Goal: Communication & Community: Participate in discussion

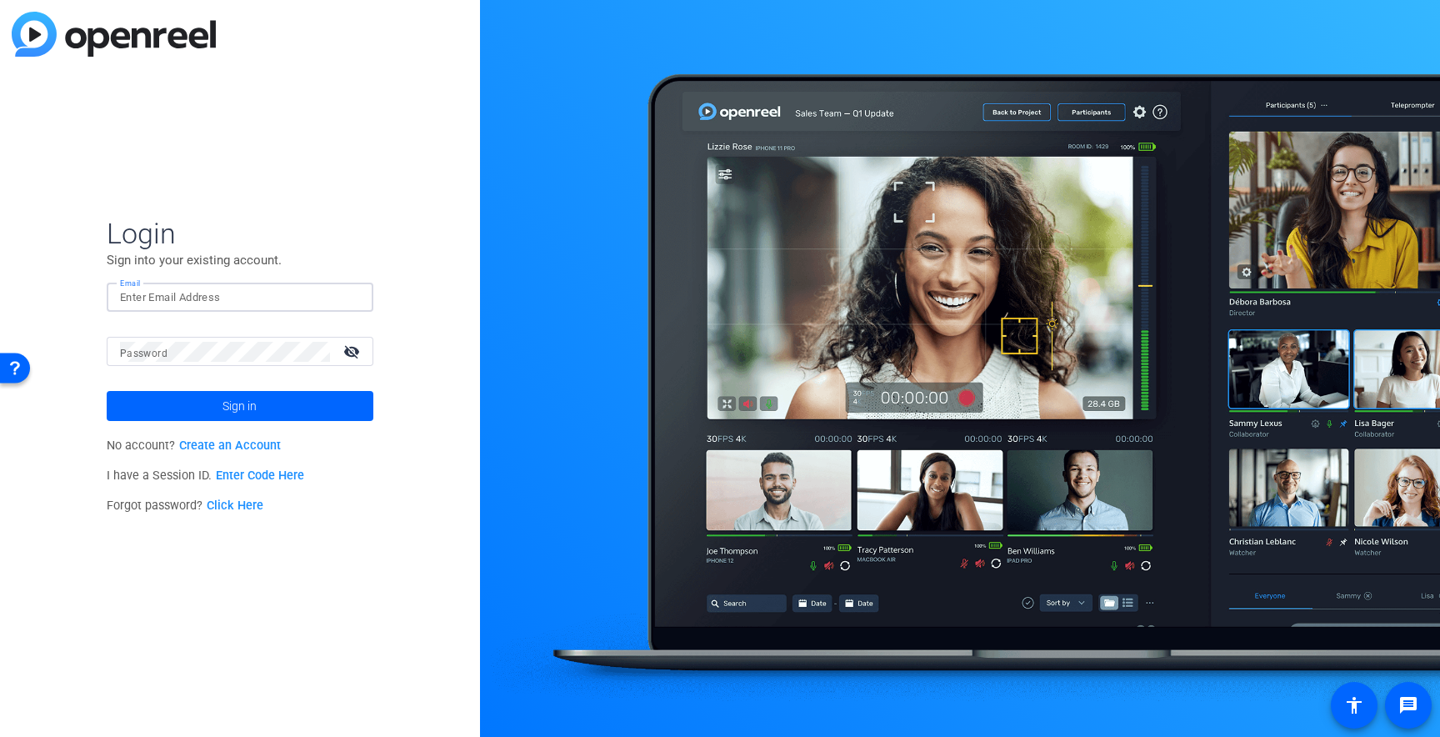
click at [248, 300] on input "Email" at bounding box center [240, 298] width 240 height 20
type input "[PERSON_NAME][EMAIL_ADDRESS][DOMAIN_NAME]"
click at [243, 413] on span "Sign in" at bounding box center [240, 406] width 34 height 42
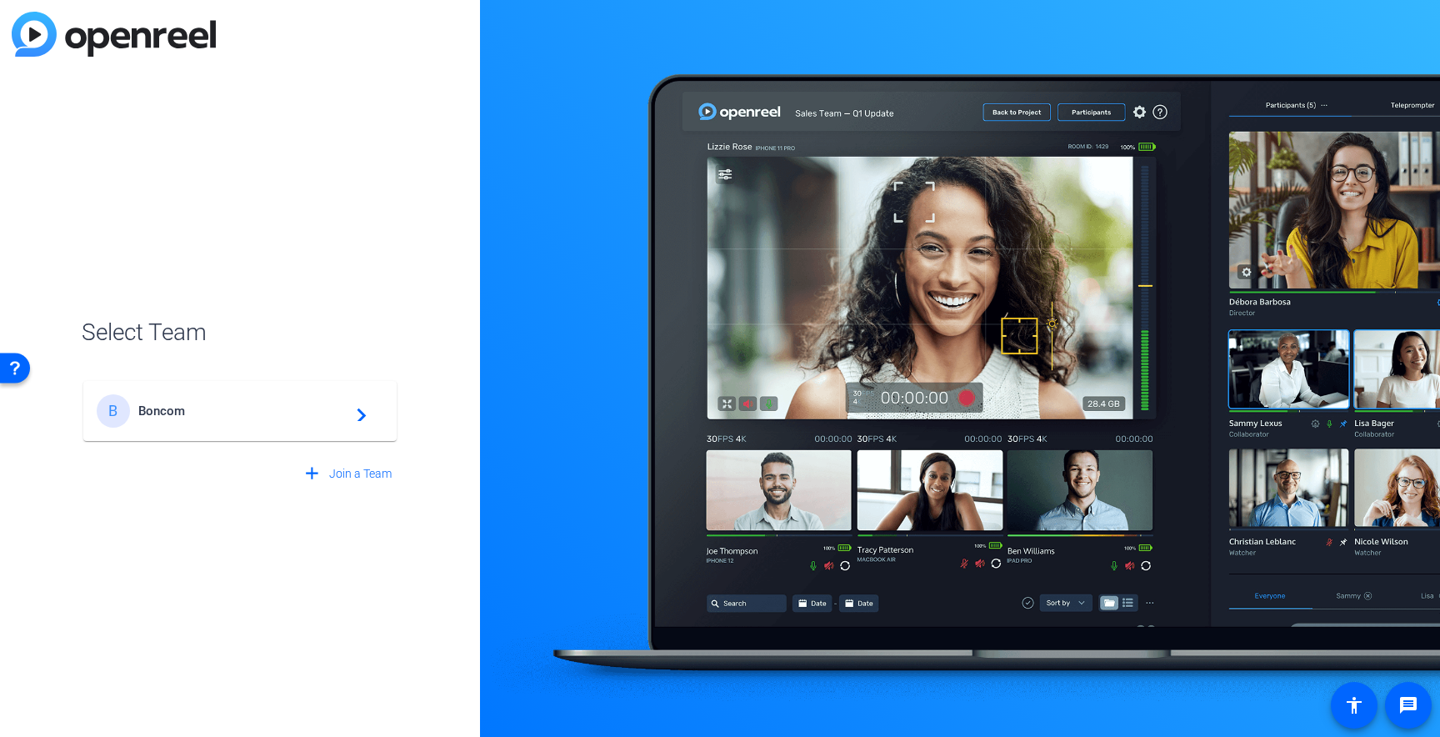
click at [243, 413] on span "Boncom" at bounding box center [242, 410] width 208 height 15
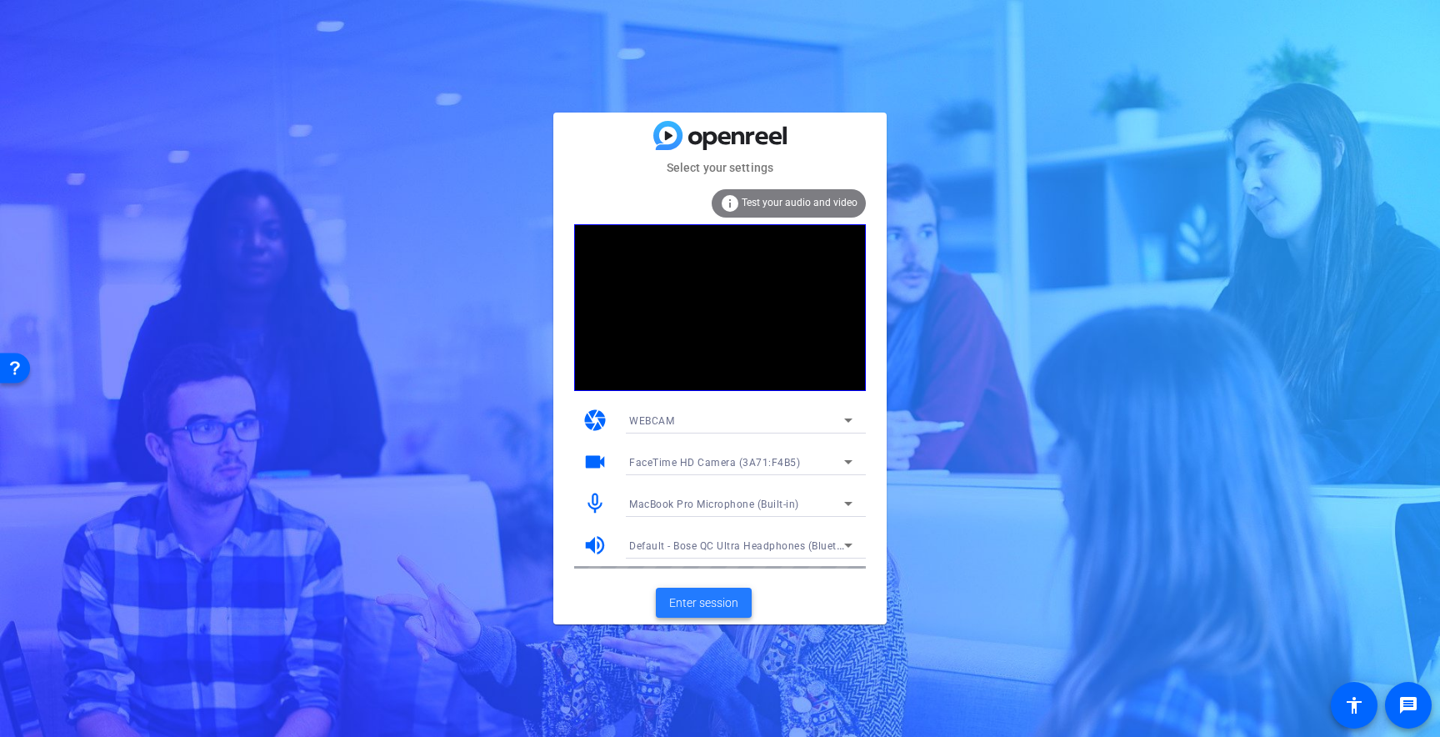
click at [686, 602] on span "Enter session" at bounding box center [703, 603] width 69 height 18
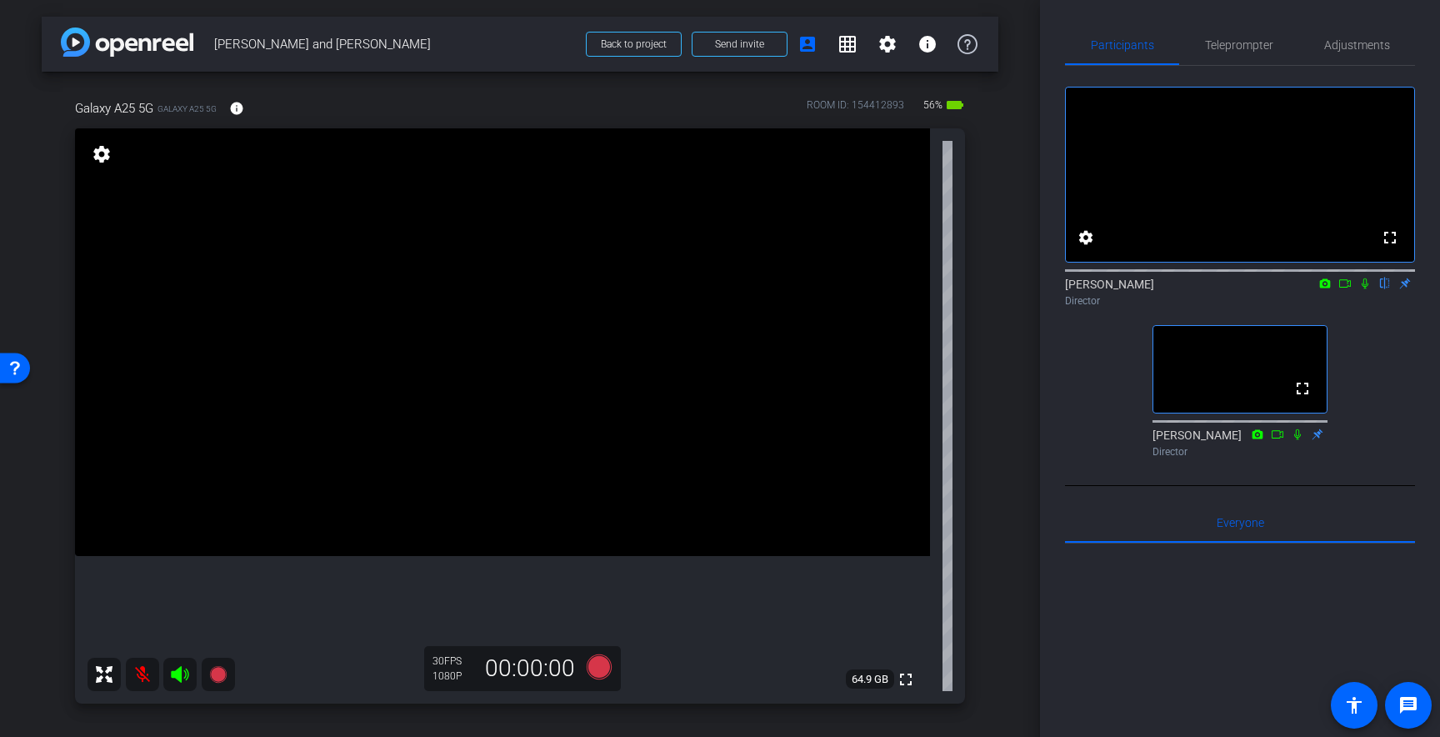
click at [1361, 289] on icon at bounding box center [1365, 284] width 13 height 12
click at [1367, 289] on icon at bounding box center [1365, 283] width 9 height 11
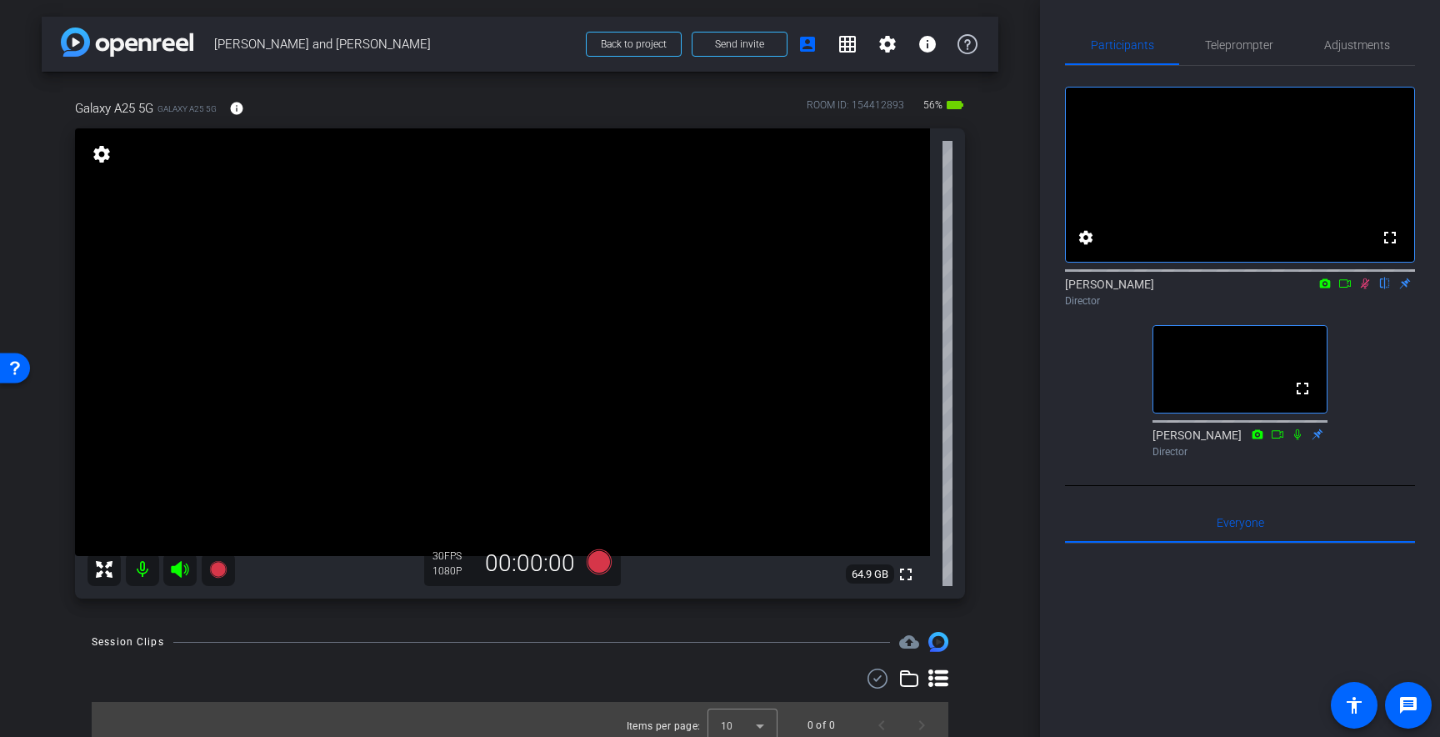
click at [1360, 289] on icon at bounding box center [1365, 284] width 13 height 12
click at [48, 295] on div "Galaxy A25 5G Galaxy A25 5G info ROOM ID: 154412893 56% battery_std fullscreen …" at bounding box center [520, 343] width 957 height 543
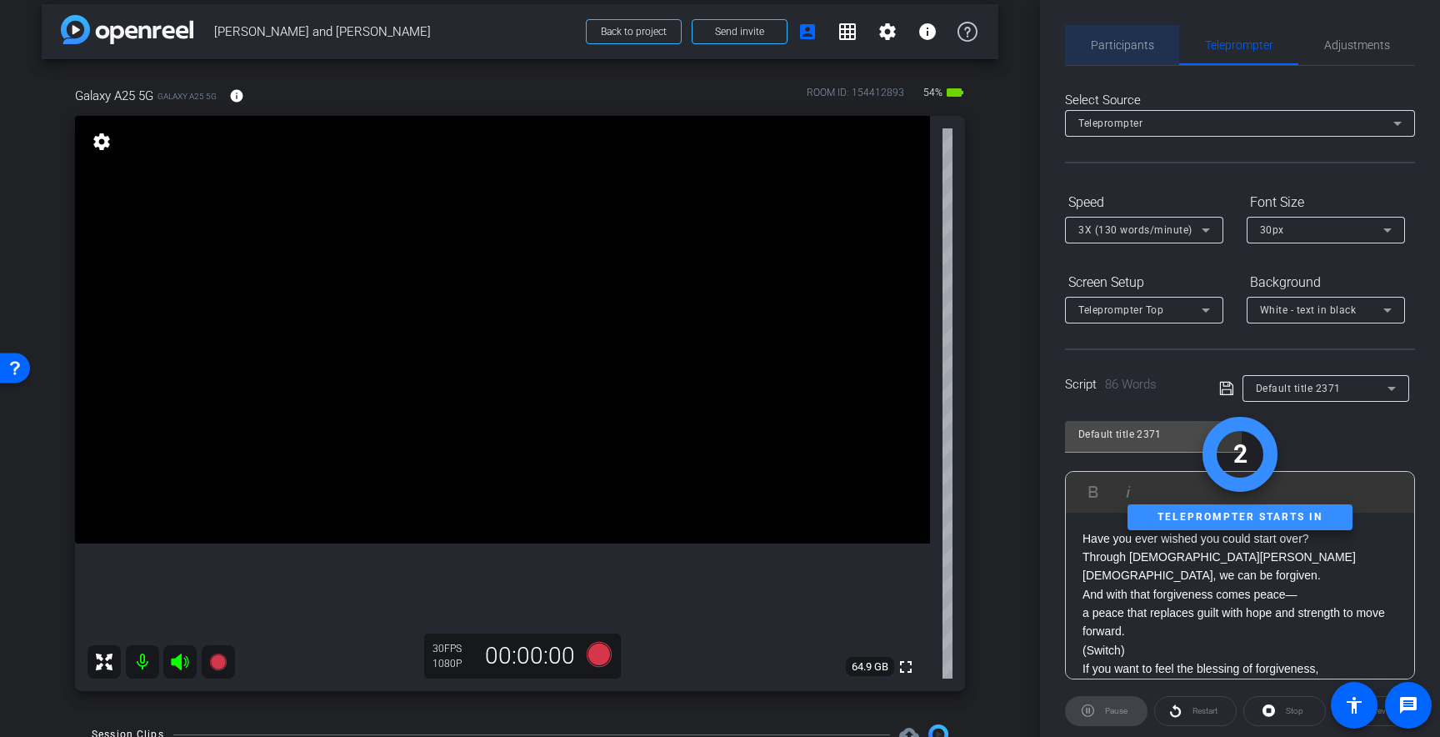
click at [1132, 47] on span "Participants" at bounding box center [1122, 45] width 63 height 12
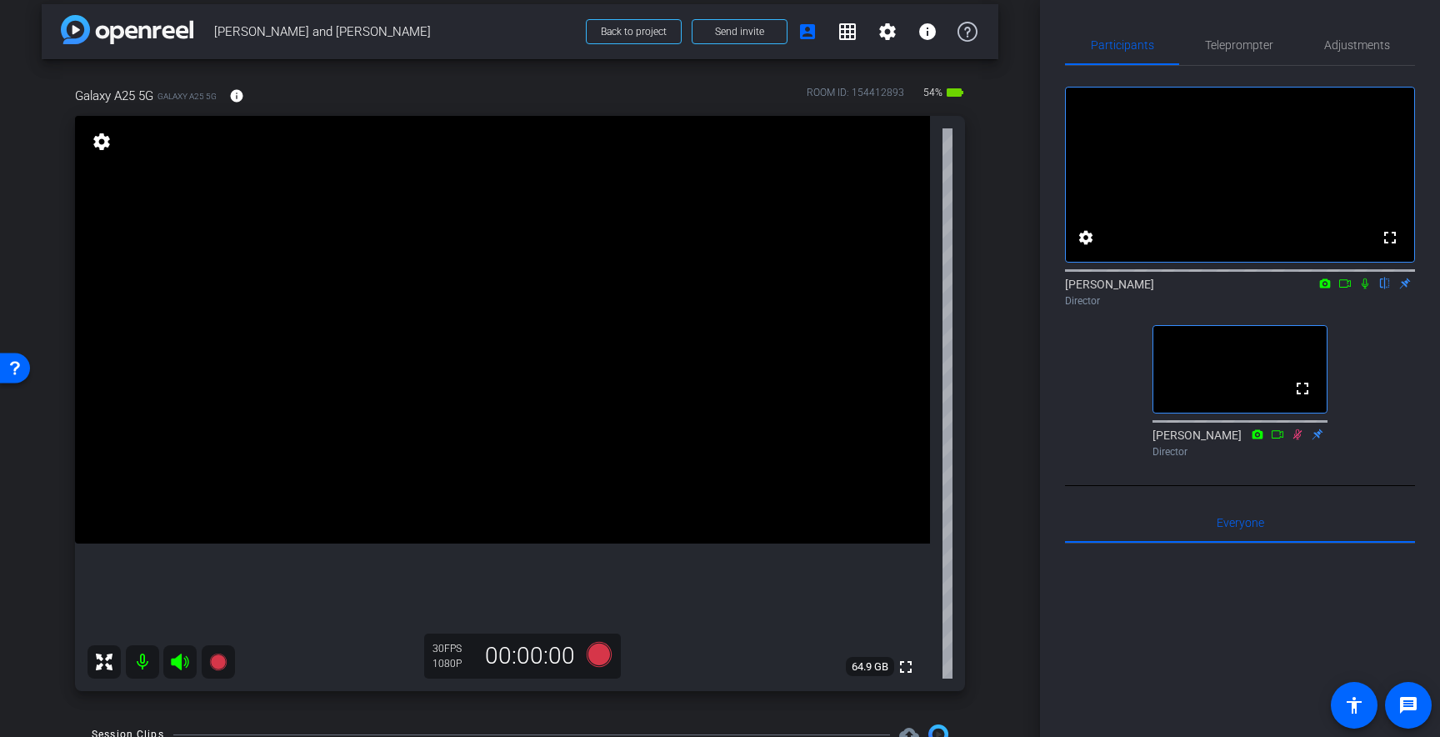
click at [1295, 440] on icon at bounding box center [1297, 434] width 13 height 12
click at [1299, 440] on icon at bounding box center [1297, 434] width 13 height 12
click at [1036, 220] on div "arrow_back [PERSON_NAME] and [PERSON_NAME] Back to project Send invite account_…" at bounding box center [520, 355] width 1040 height 737
click at [1368, 289] on icon at bounding box center [1365, 284] width 13 height 12
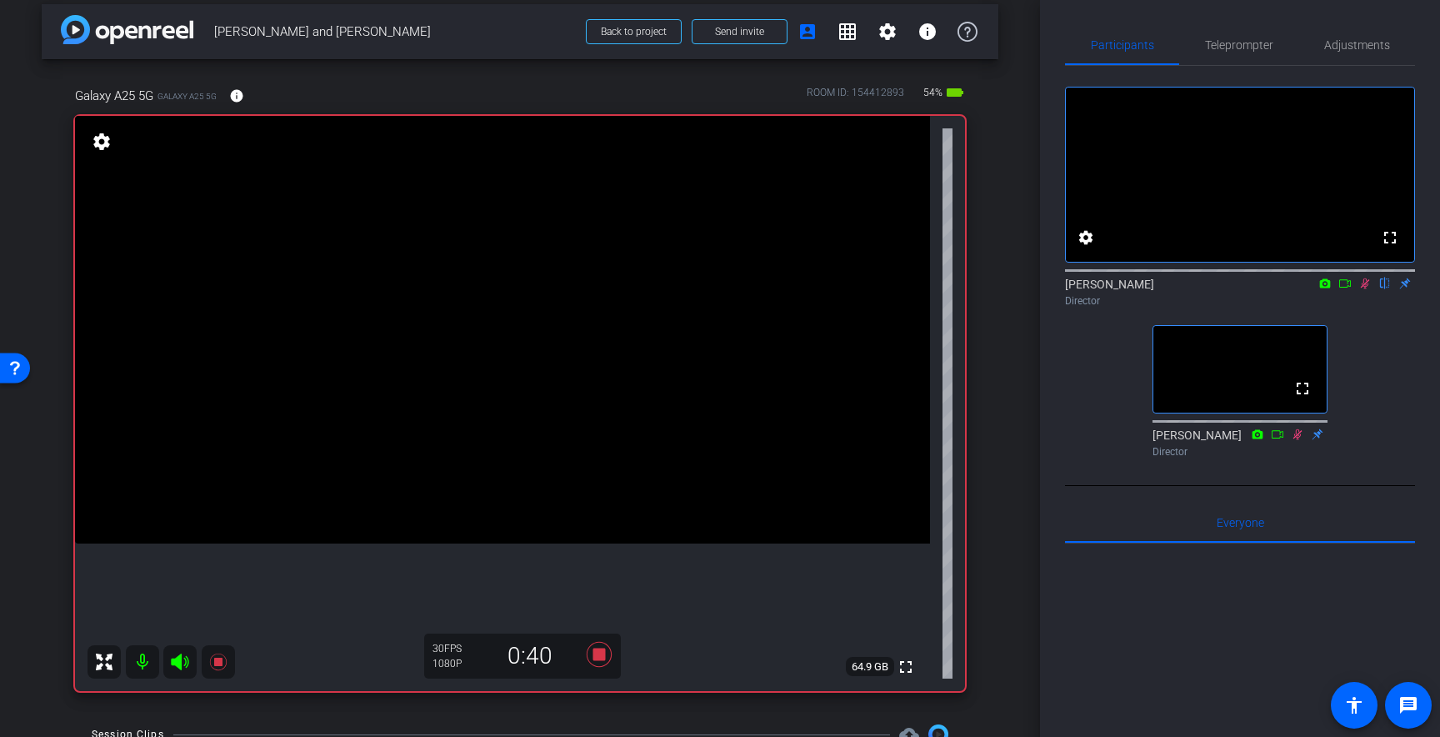
click at [1365, 289] on icon at bounding box center [1365, 284] width 13 height 12
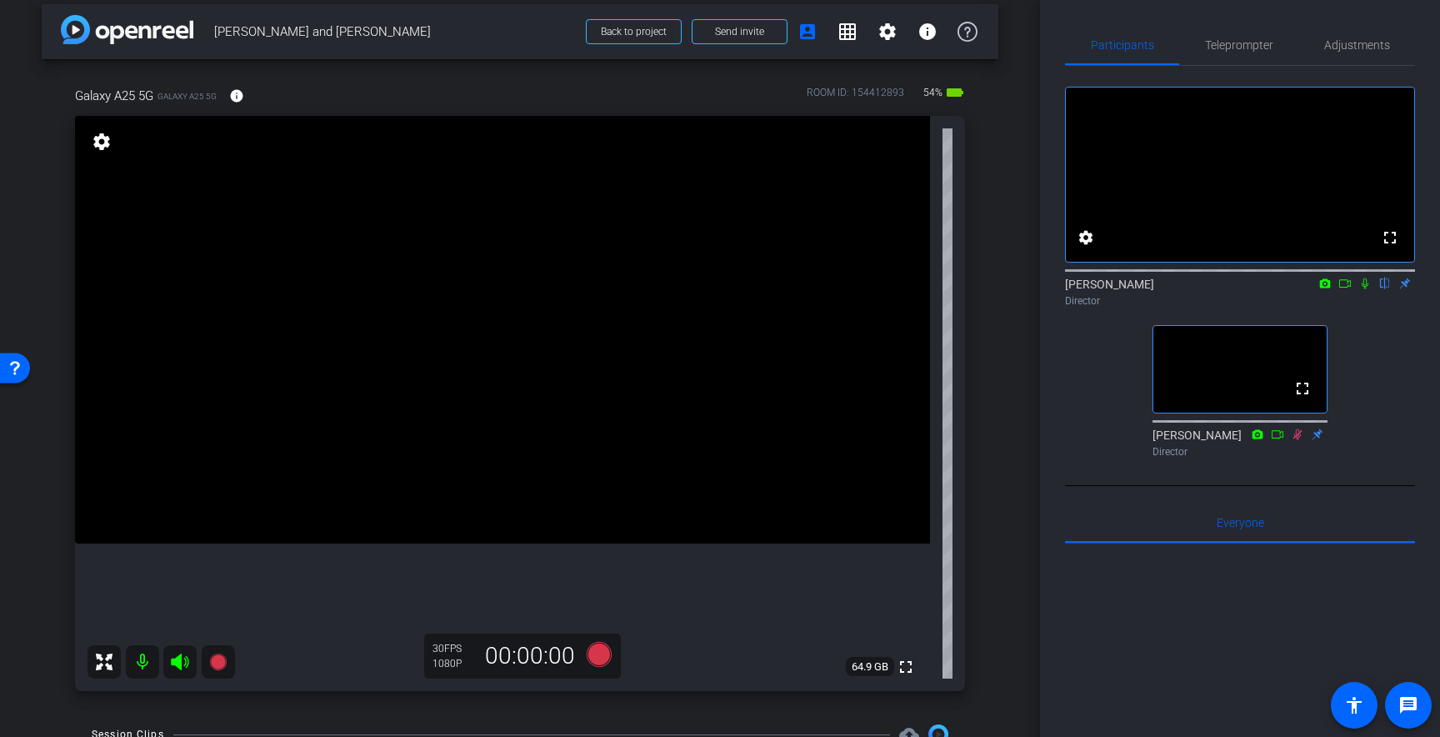
click at [1365, 289] on icon at bounding box center [1365, 284] width 13 height 12
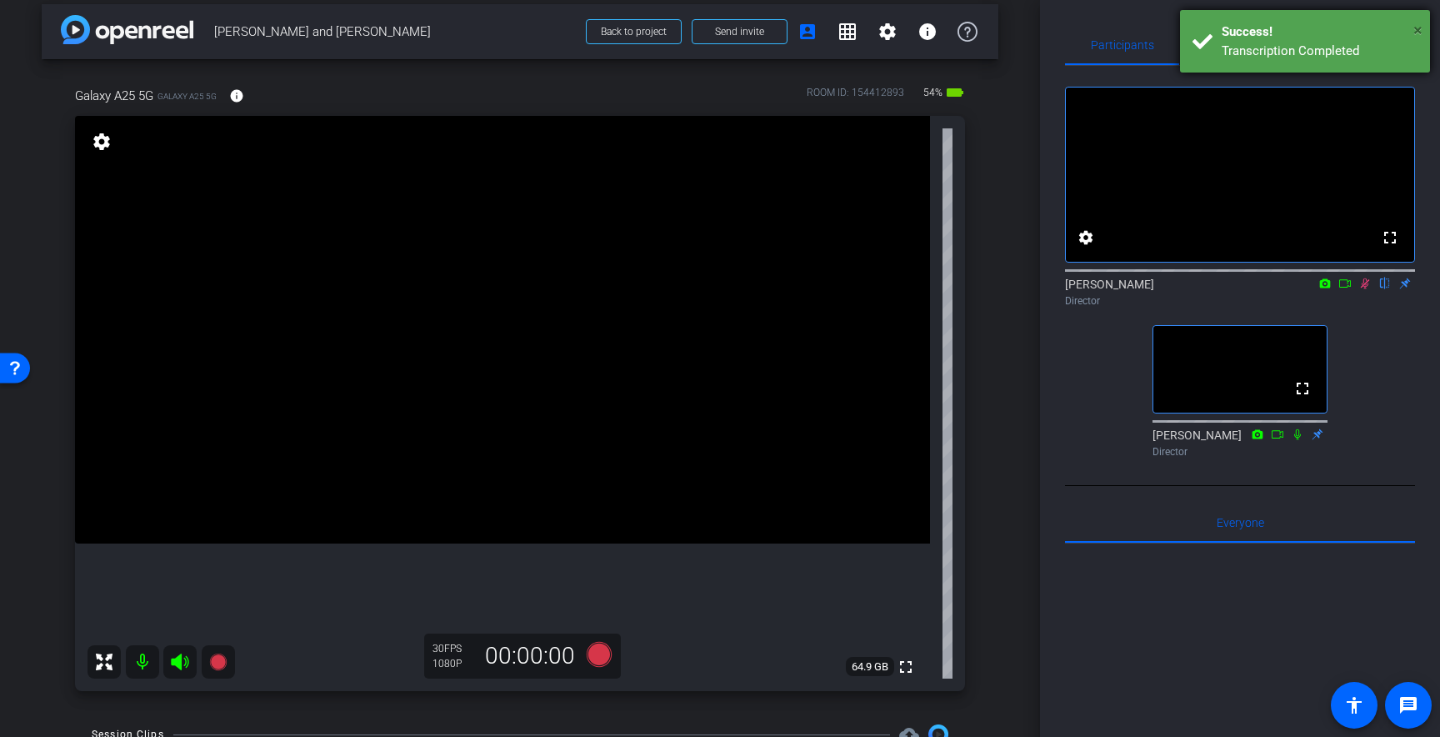
click at [1421, 28] on span "×" at bounding box center [1418, 30] width 9 height 20
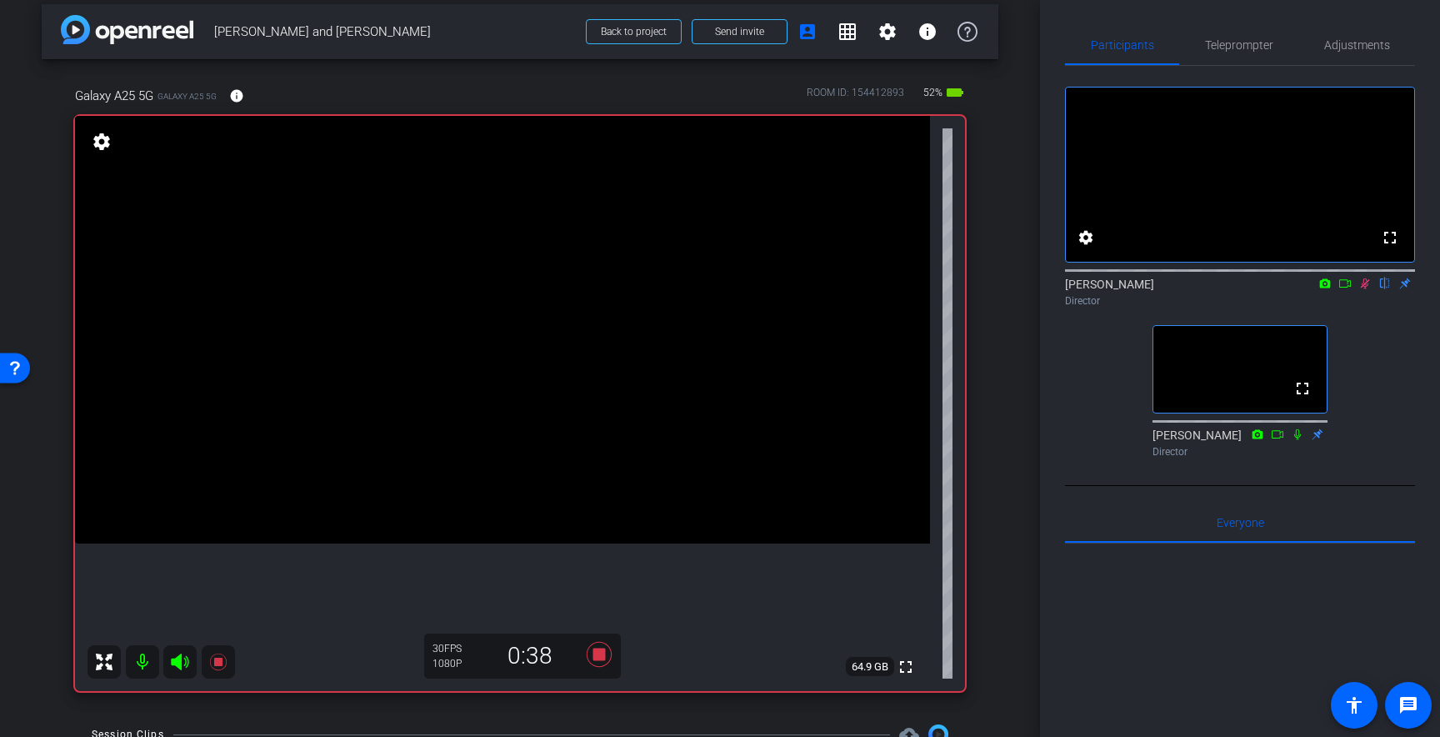
click at [1365, 289] on icon at bounding box center [1365, 283] width 9 height 11
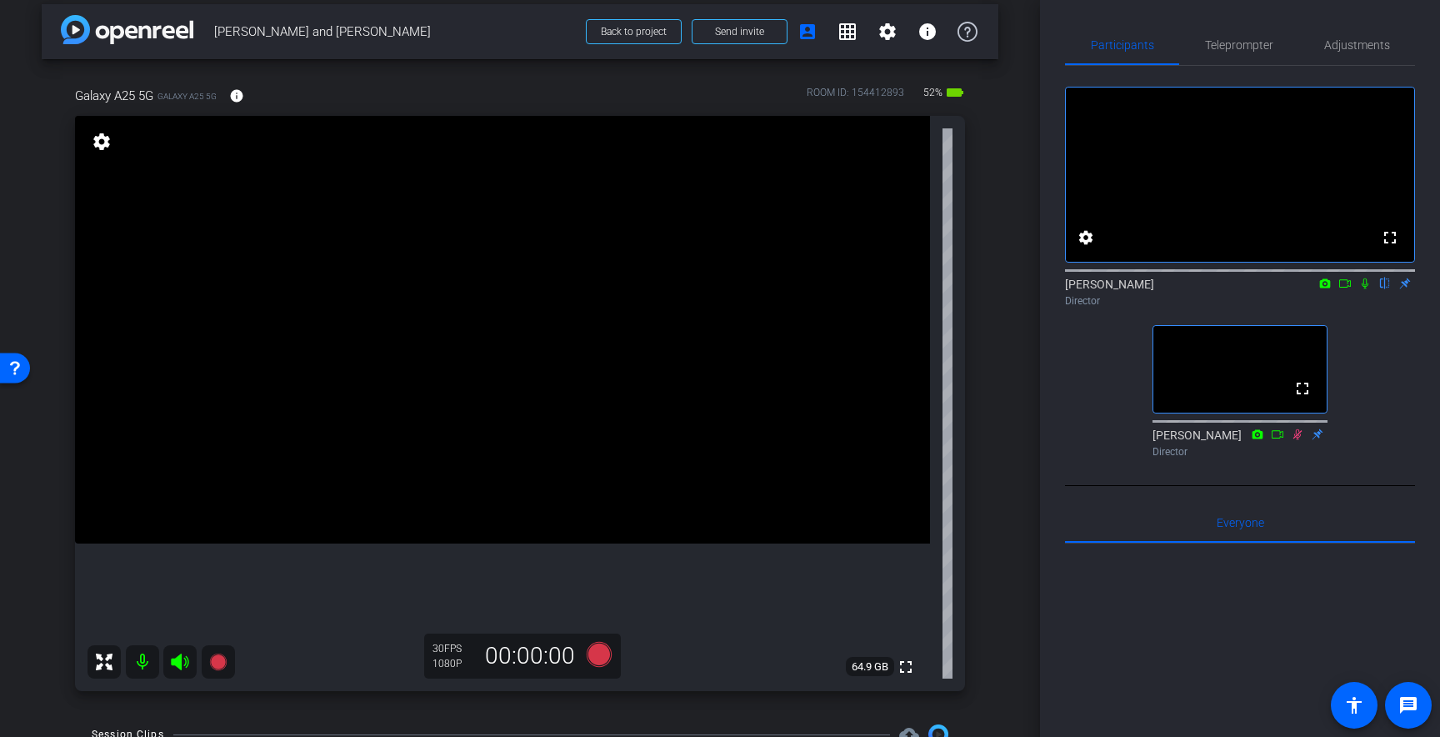
click at [1365, 289] on icon at bounding box center [1365, 284] width 13 height 12
click at [1241, 43] on span "Teleprompter" at bounding box center [1239, 45] width 68 height 12
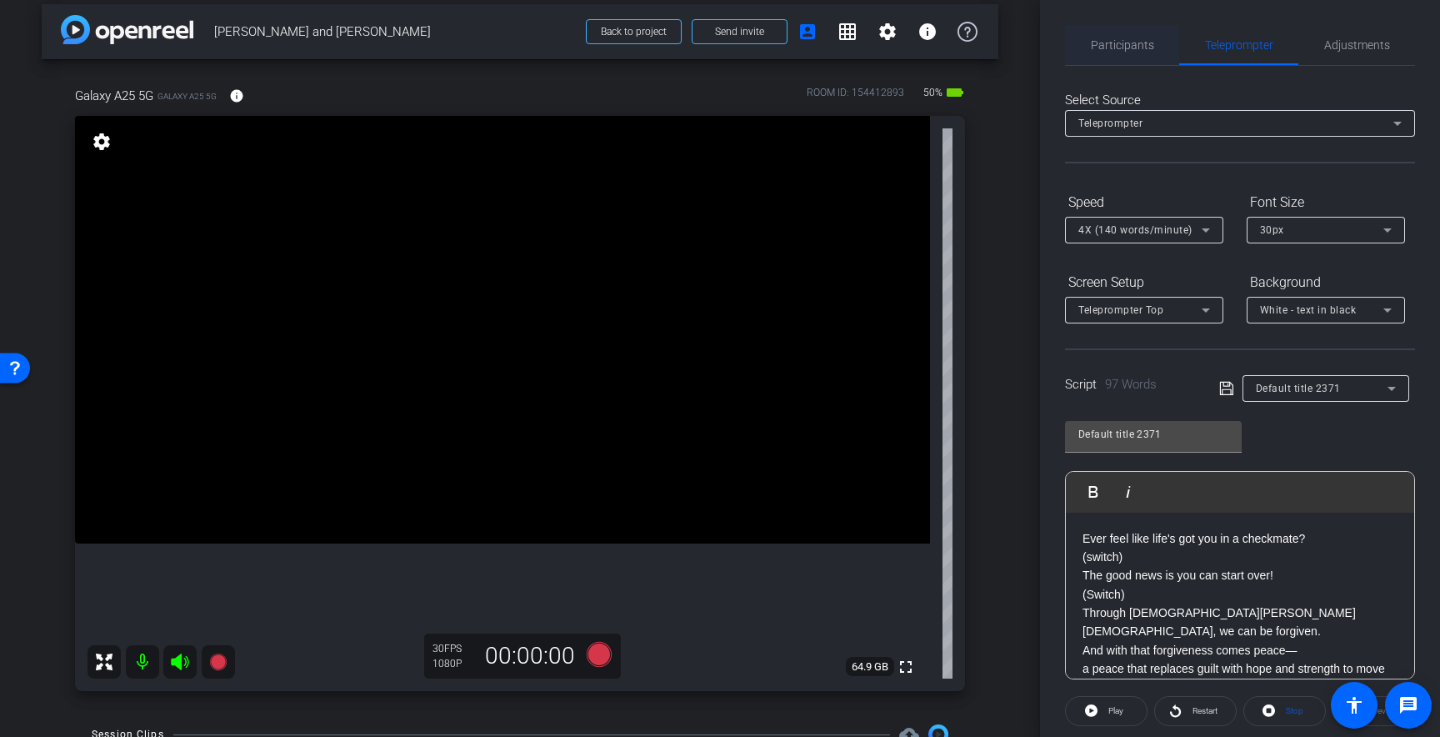
click at [1133, 41] on span "Participants" at bounding box center [1122, 45] width 63 height 12
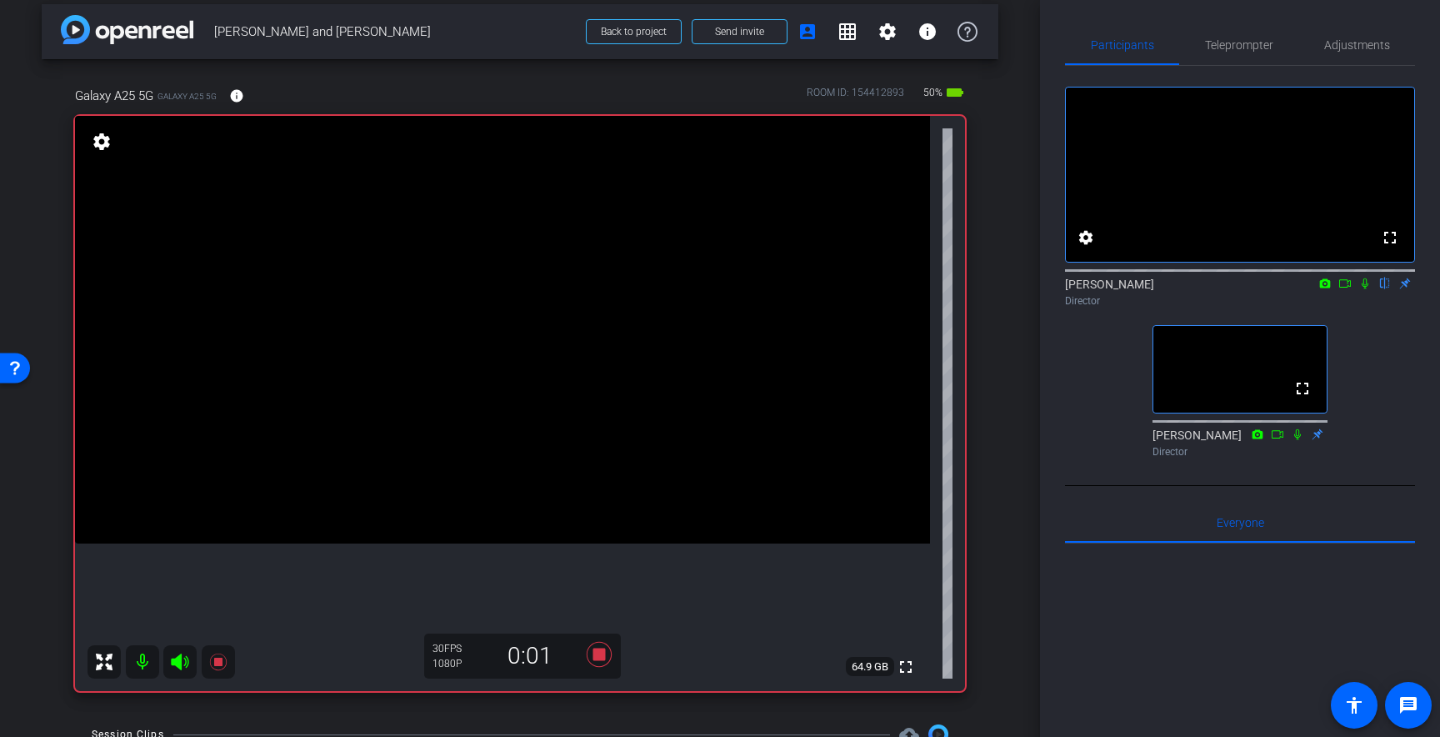
click at [1364, 289] on icon at bounding box center [1365, 284] width 13 height 12
click at [1362, 291] on mat-icon at bounding box center [1365, 283] width 20 height 15
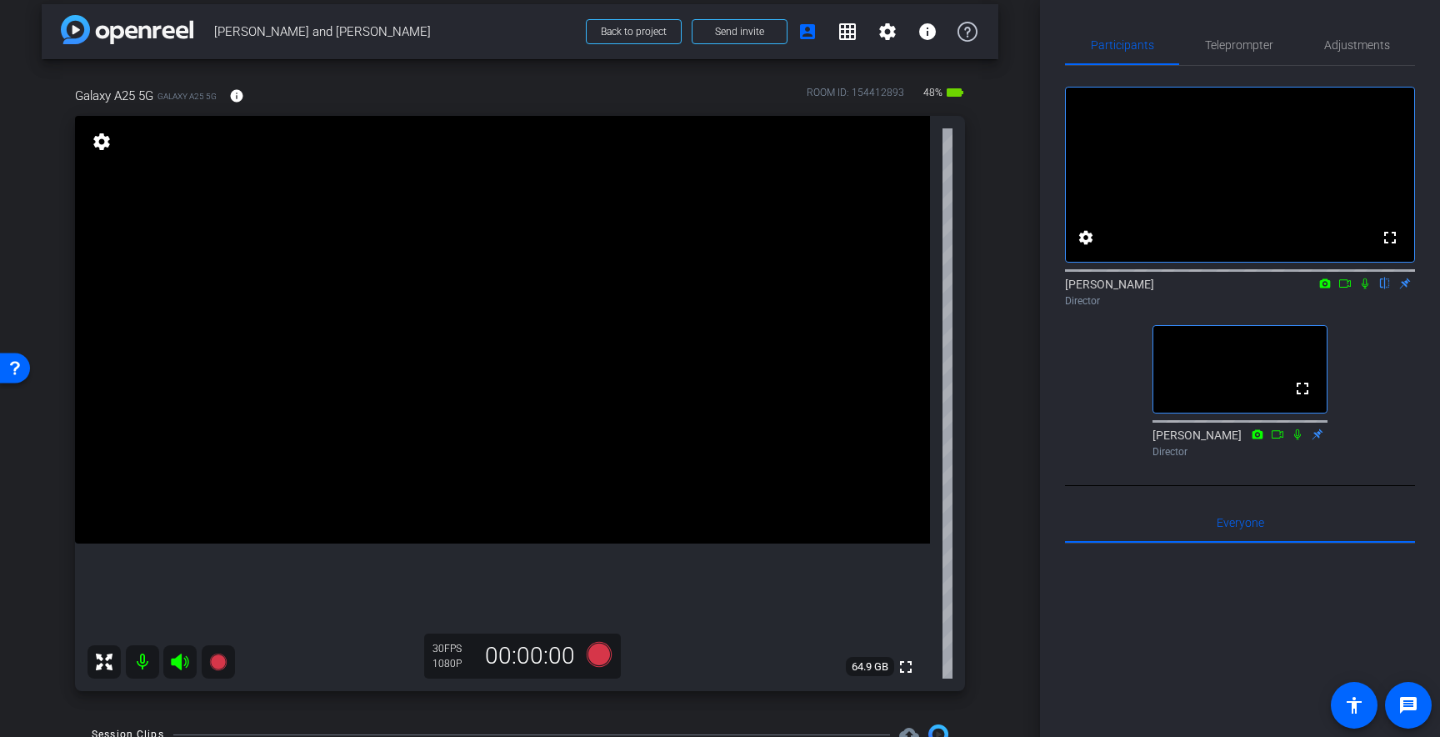
click at [1365, 289] on icon at bounding box center [1365, 284] width 13 height 12
click at [1300, 440] on icon at bounding box center [1297, 434] width 13 height 12
click at [1368, 289] on icon at bounding box center [1365, 284] width 13 height 12
click at [1297, 440] on icon at bounding box center [1297, 434] width 13 height 12
click at [1364, 289] on icon at bounding box center [1365, 284] width 13 height 12
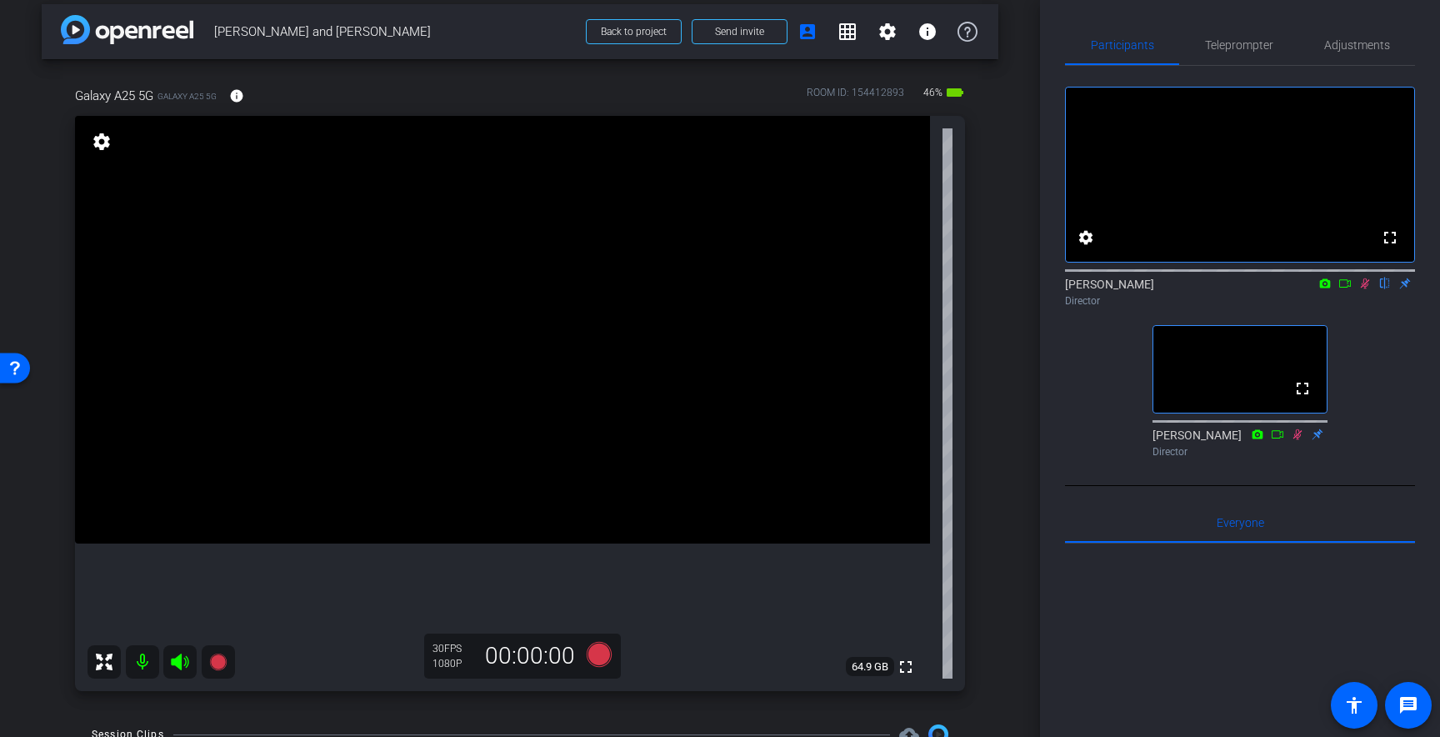
click at [1365, 289] on icon at bounding box center [1365, 284] width 13 height 12
click at [1297, 439] on icon at bounding box center [1298, 433] width 9 height 11
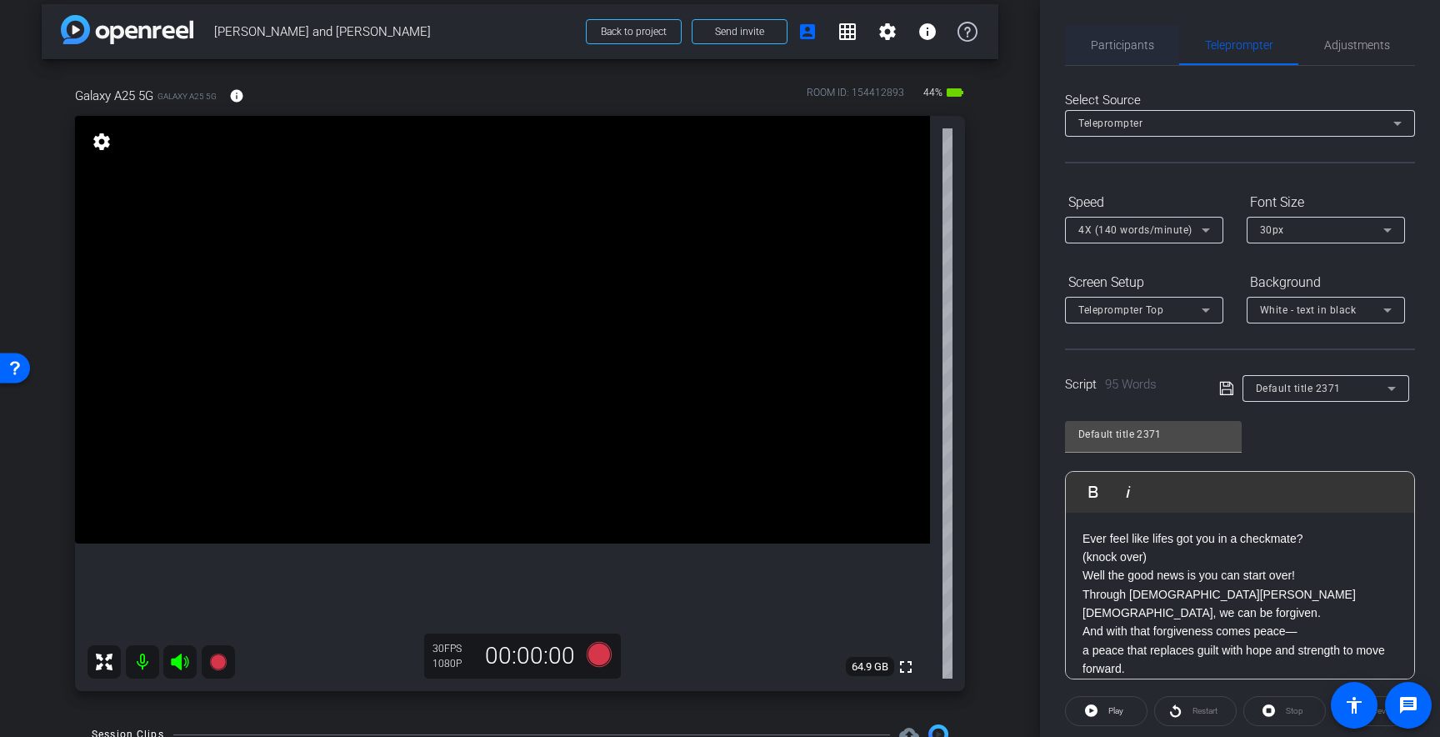
click at [1112, 48] on span "Participants" at bounding box center [1122, 45] width 63 height 12
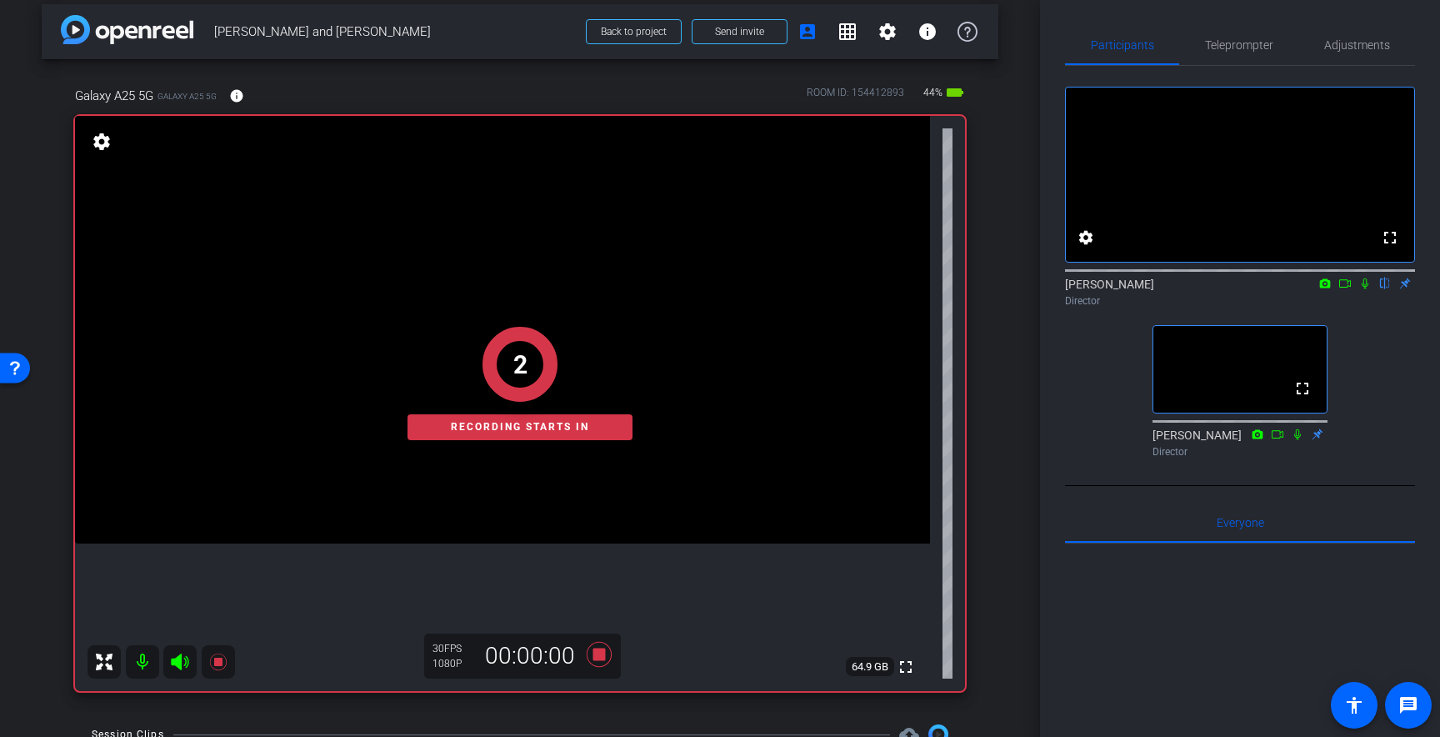
click at [1365, 289] on icon at bounding box center [1365, 283] width 7 height 11
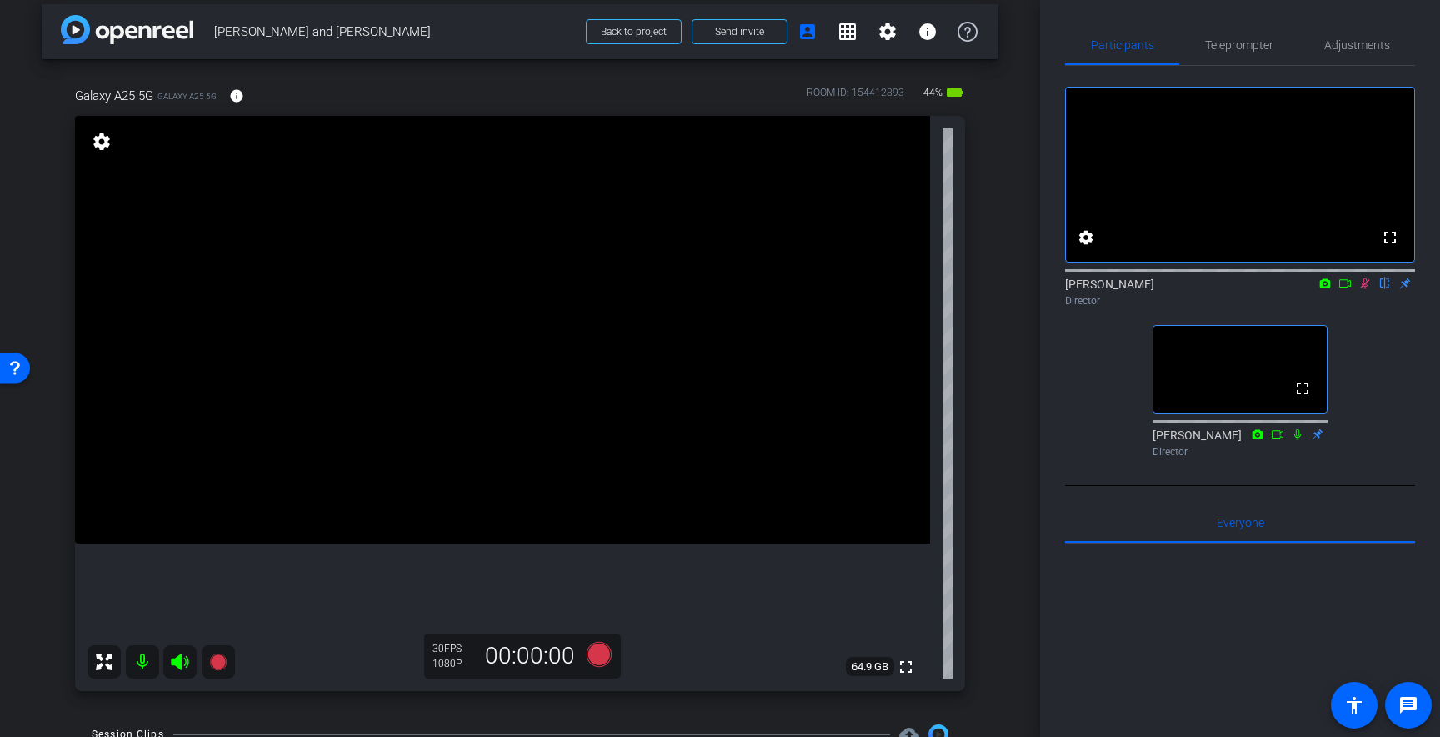
click at [1368, 289] on icon at bounding box center [1365, 283] width 9 height 11
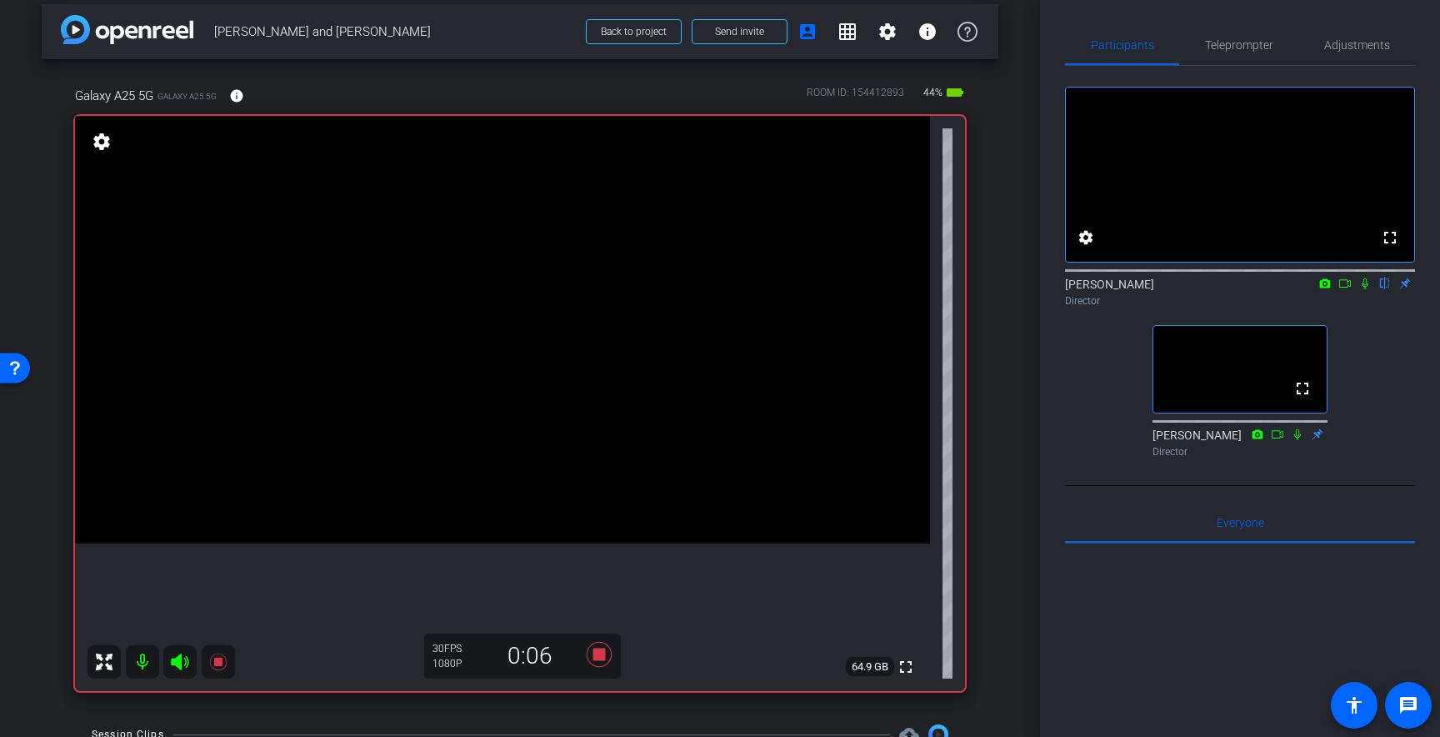
click at [1365, 289] on icon at bounding box center [1365, 284] width 13 height 12
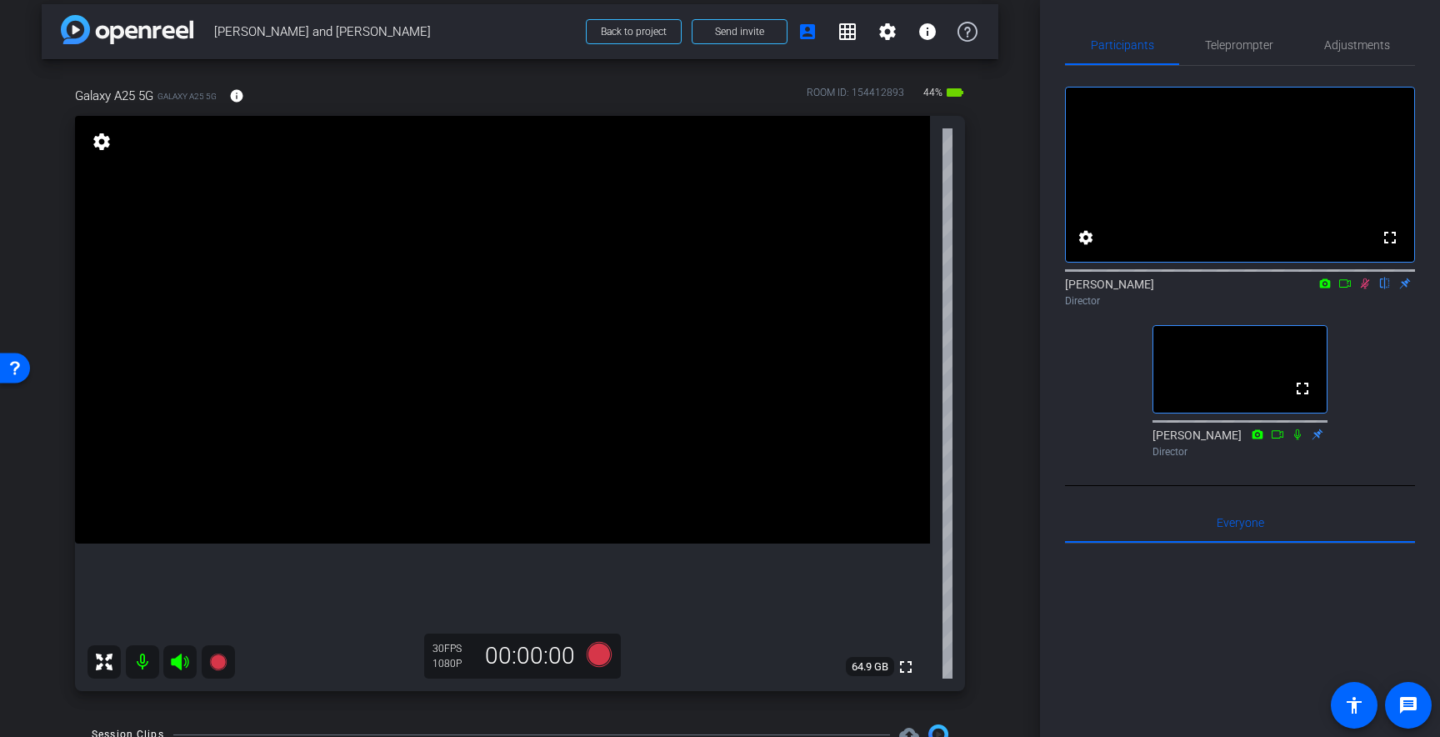
click at [1368, 289] on icon at bounding box center [1365, 283] width 9 height 11
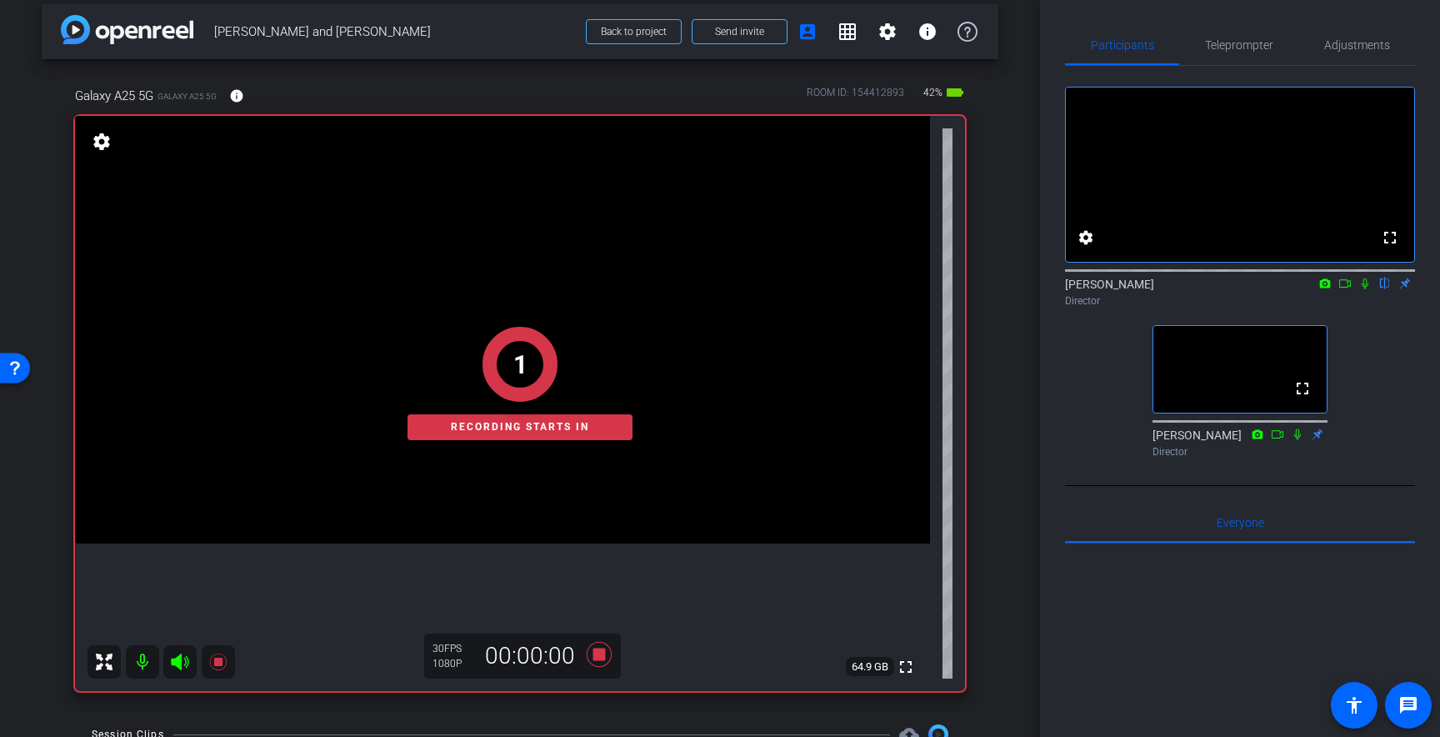
click at [1367, 289] on icon at bounding box center [1365, 284] width 13 height 12
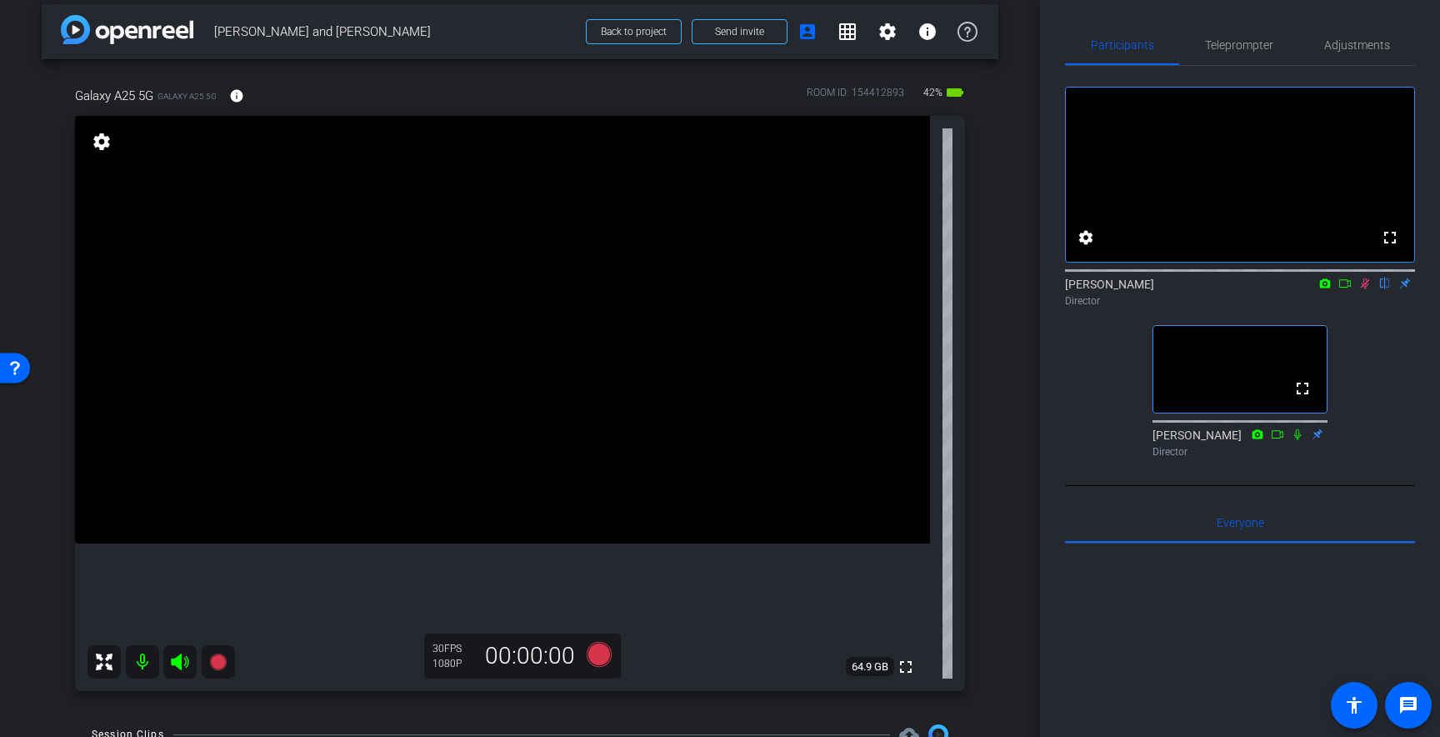
click at [1367, 289] on icon at bounding box center [1365, 284] width 13 height 12
click at [1369, 289] on icon at bounding box center [1365, 284] width 13 height 12
click at [1299, 427] on div at bounding box center [1240, 419] width 175 height 13
click at [1299, 439] on icon at bounding box center [1298, 433] width 7 height 11
click at [1296, 440] on icon at bounding box center [1297, 434] width 13 height 12
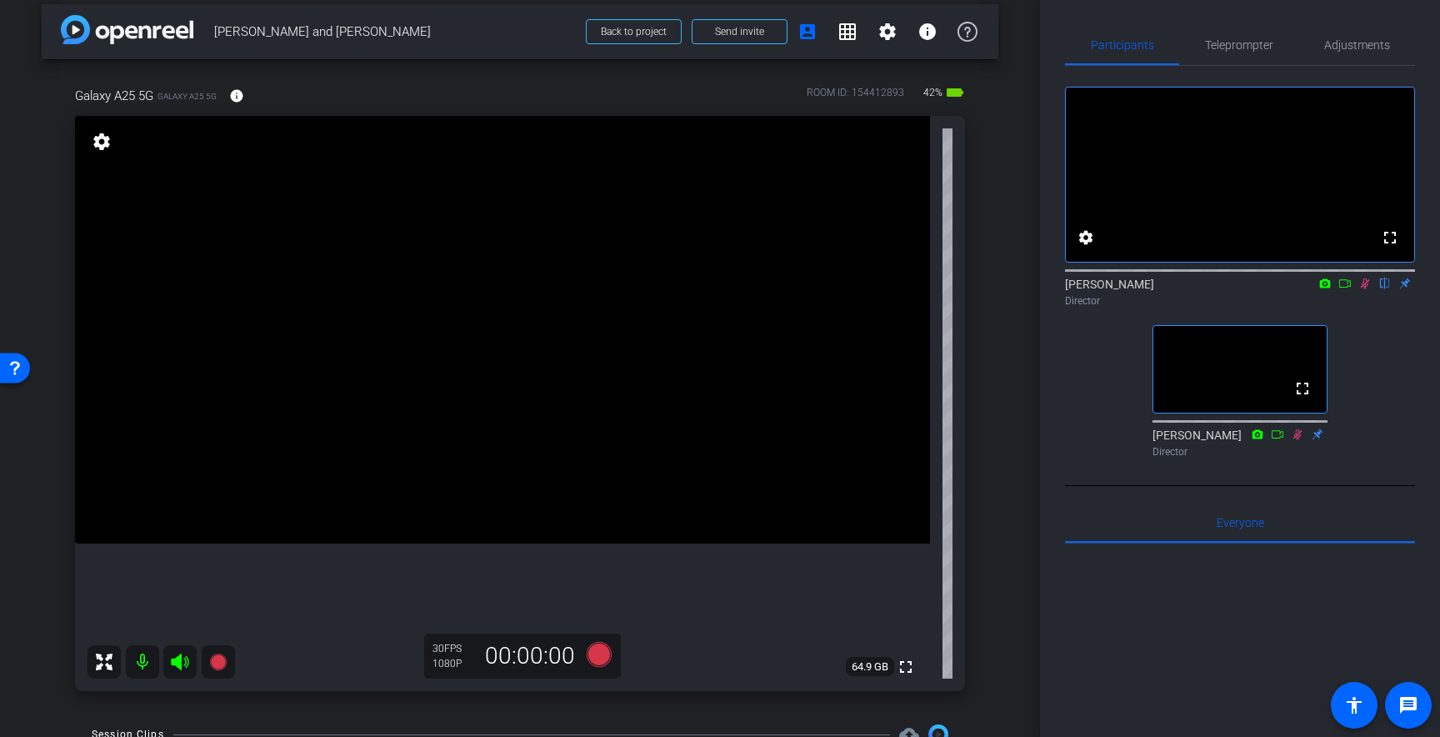
click at [1298, 439] on icon at bounding box center [1298, 433] width 9 height 11
click at [1365, 289] on icon at bounding box center [1365, 284] width 13 height 12
click at [1230, 42] on span "Teleprompter" at bounding box center [1239, 45] width 68 height 12
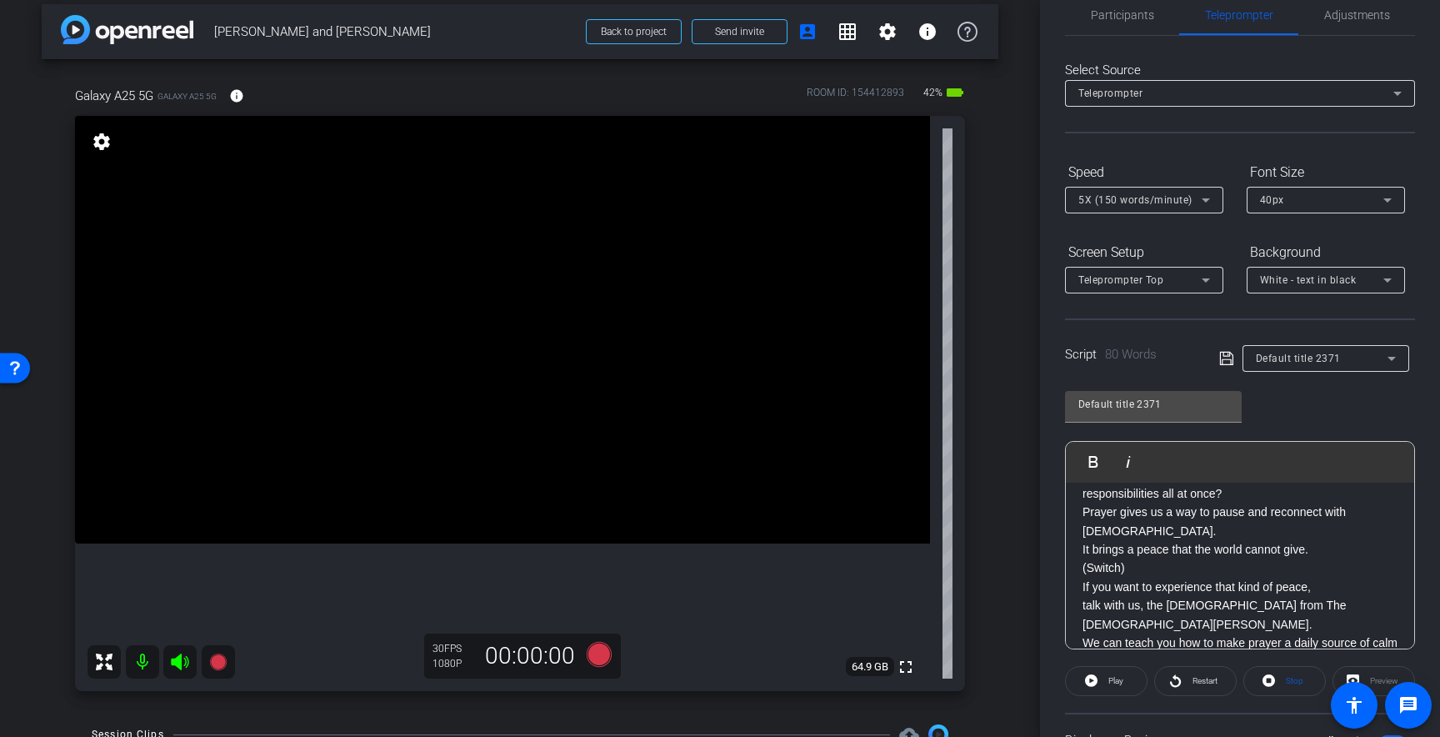
scroll to position [28, 0]
click at [1143, 20] on span "Participants" at bounding box center [1122, 15] width 63 height 12
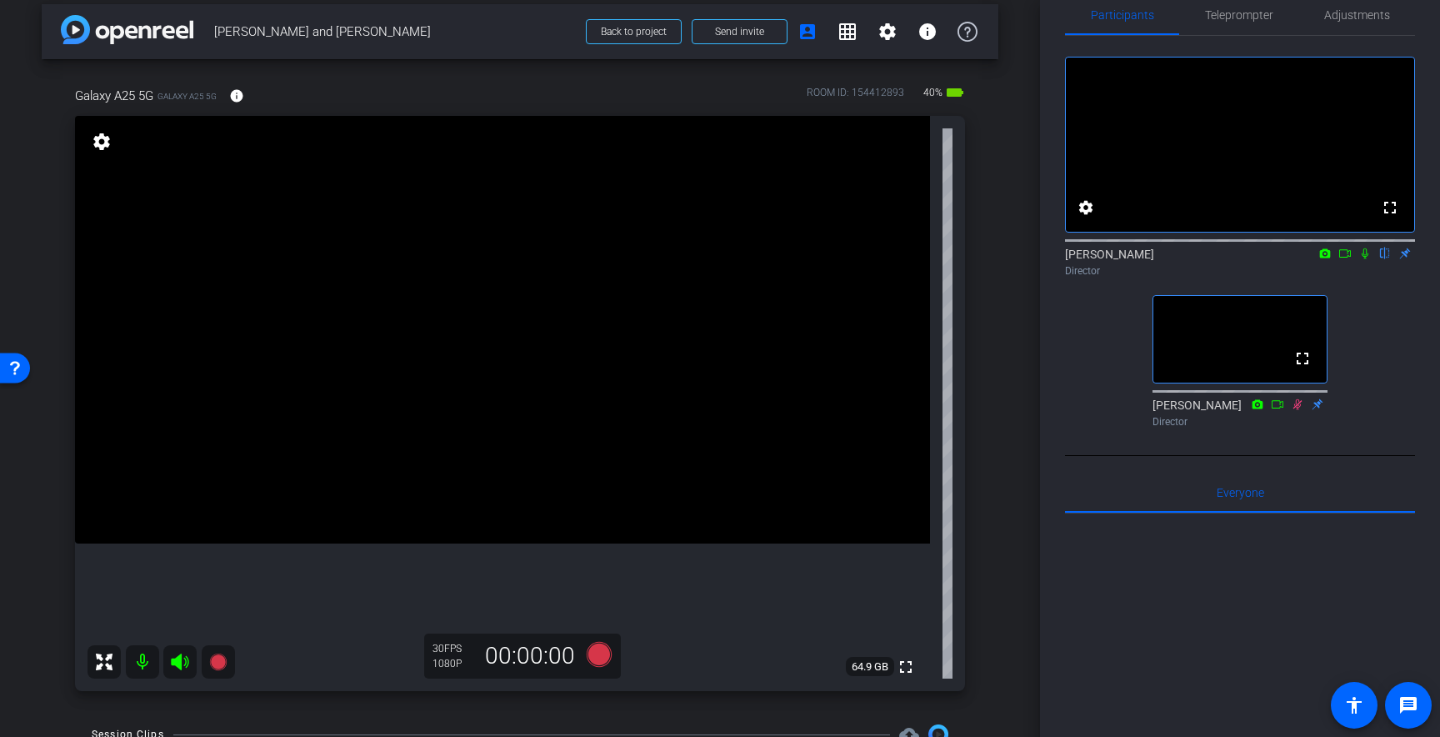
click at [1369, 259] on icon at bounding box center [1365, 254] width 13 height 12
click at [1367, 259] on icon at bounding box center [1365, 254] width 13 height 12
click at [1228, 13] on span "Teleprompter" at bounding box center [1239, 15] width 68 height 12
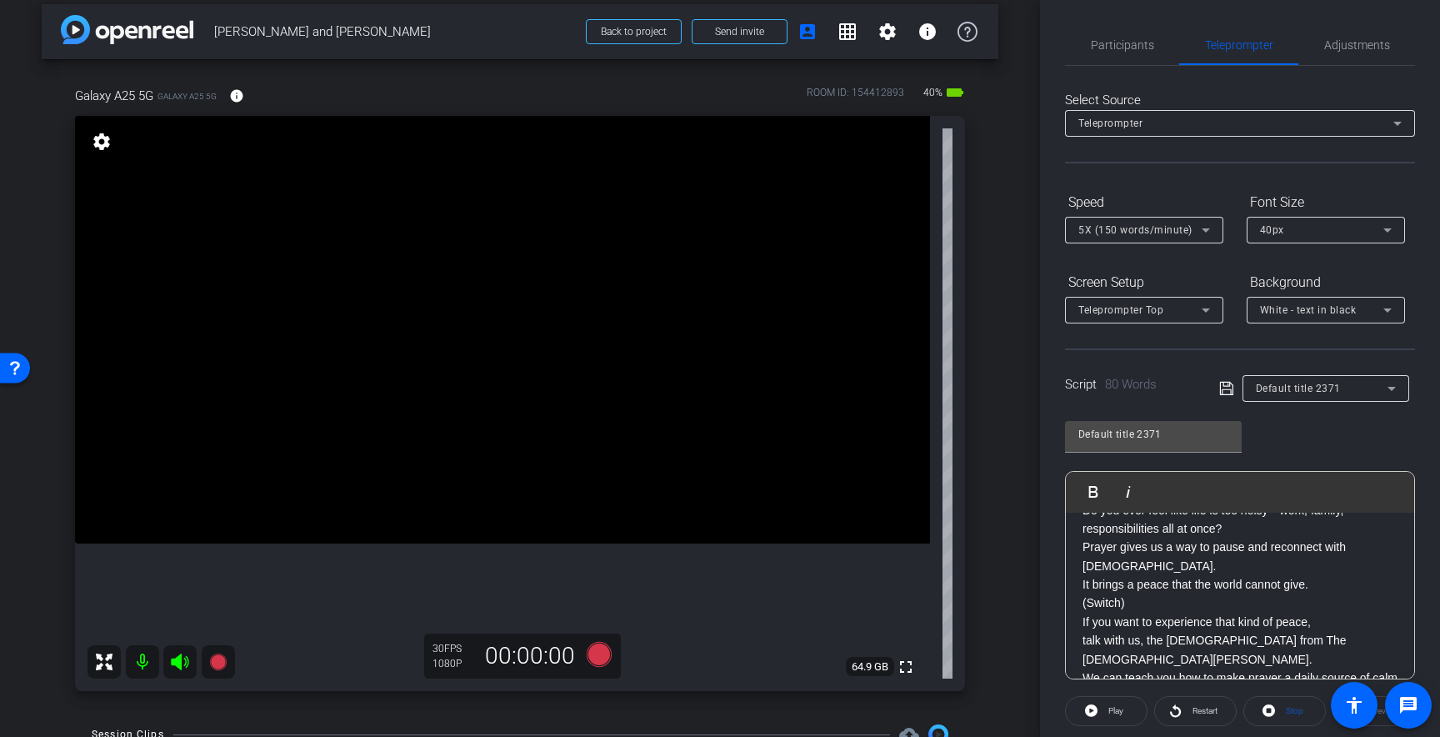
scroll to position [0, 0]
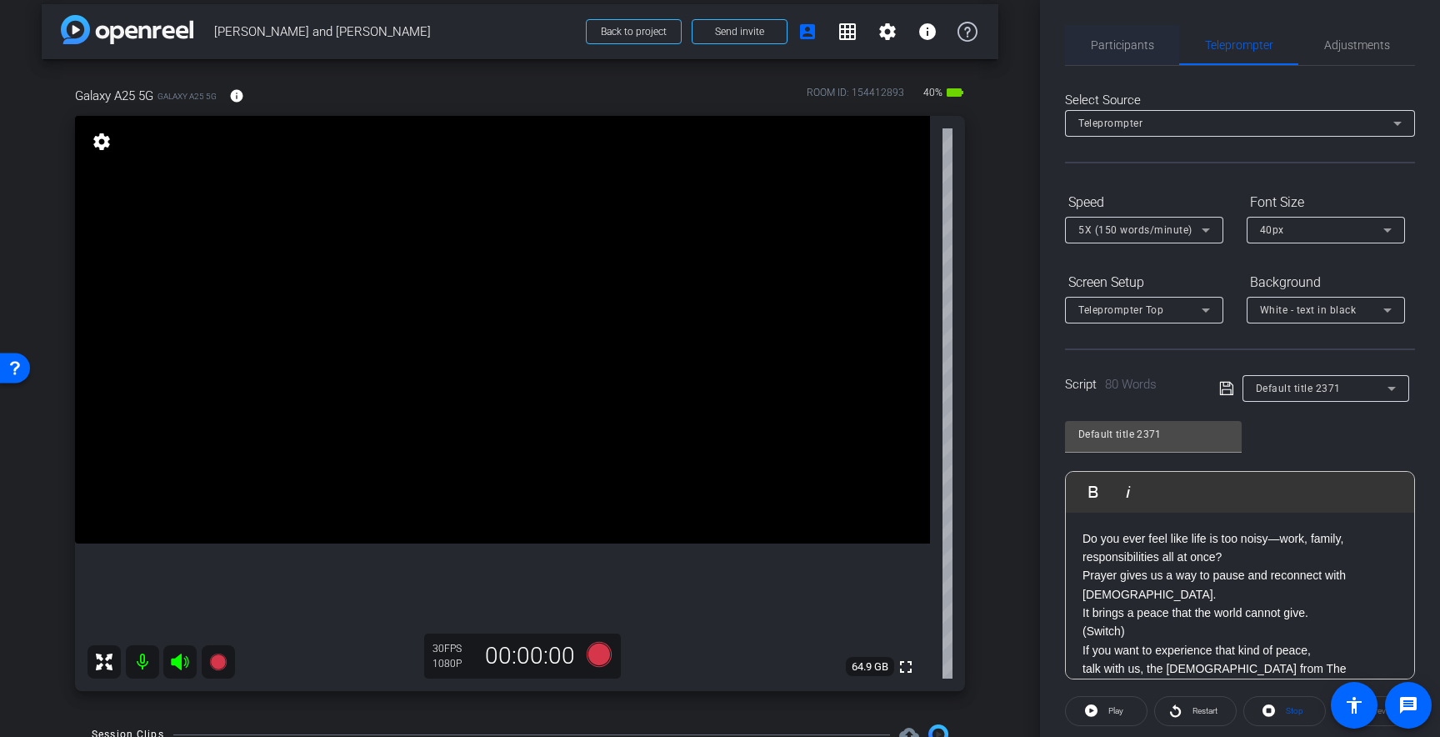
click at [1129, 43] on span "Participants" at bounding box center [1122, 45] width 63 height 12
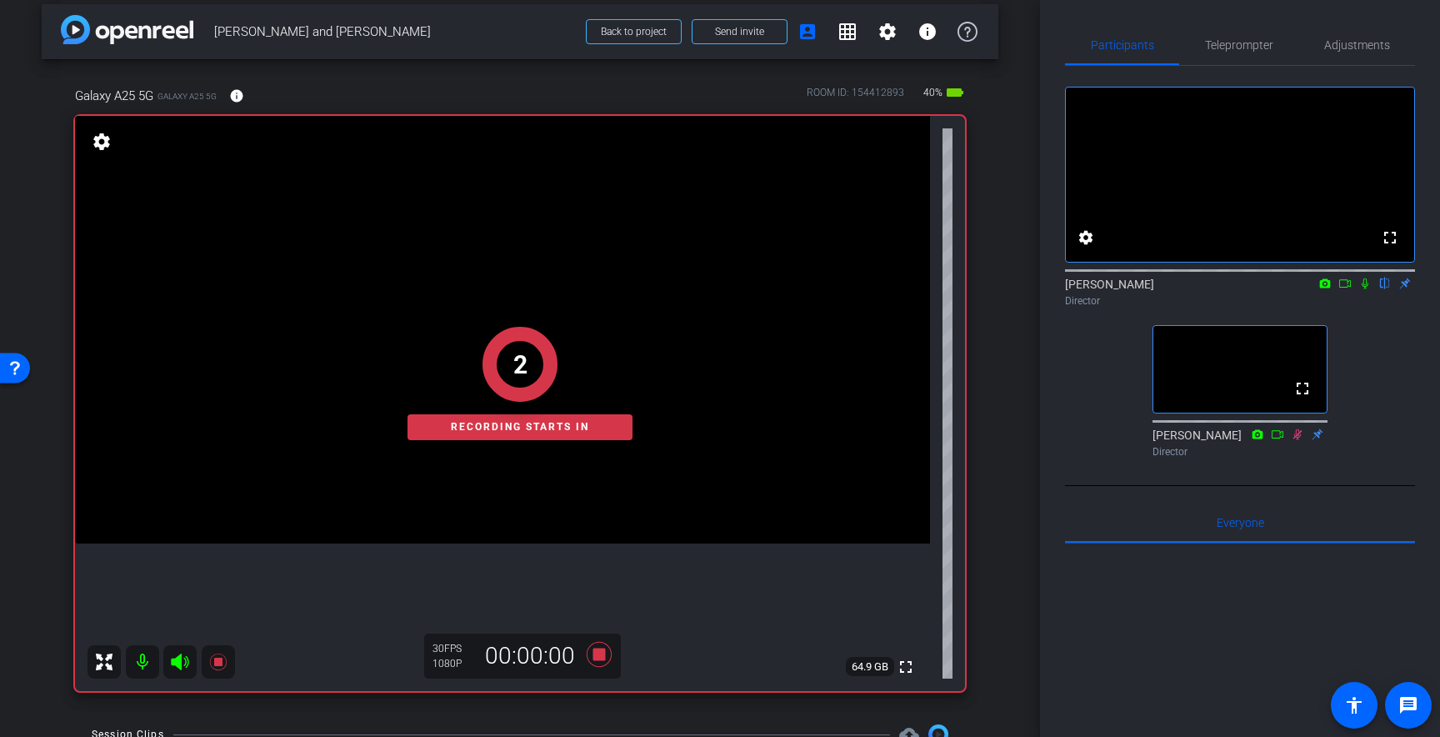
click at [1367, 289] on icon at bounding box center [1365, 284] width 13 height 12
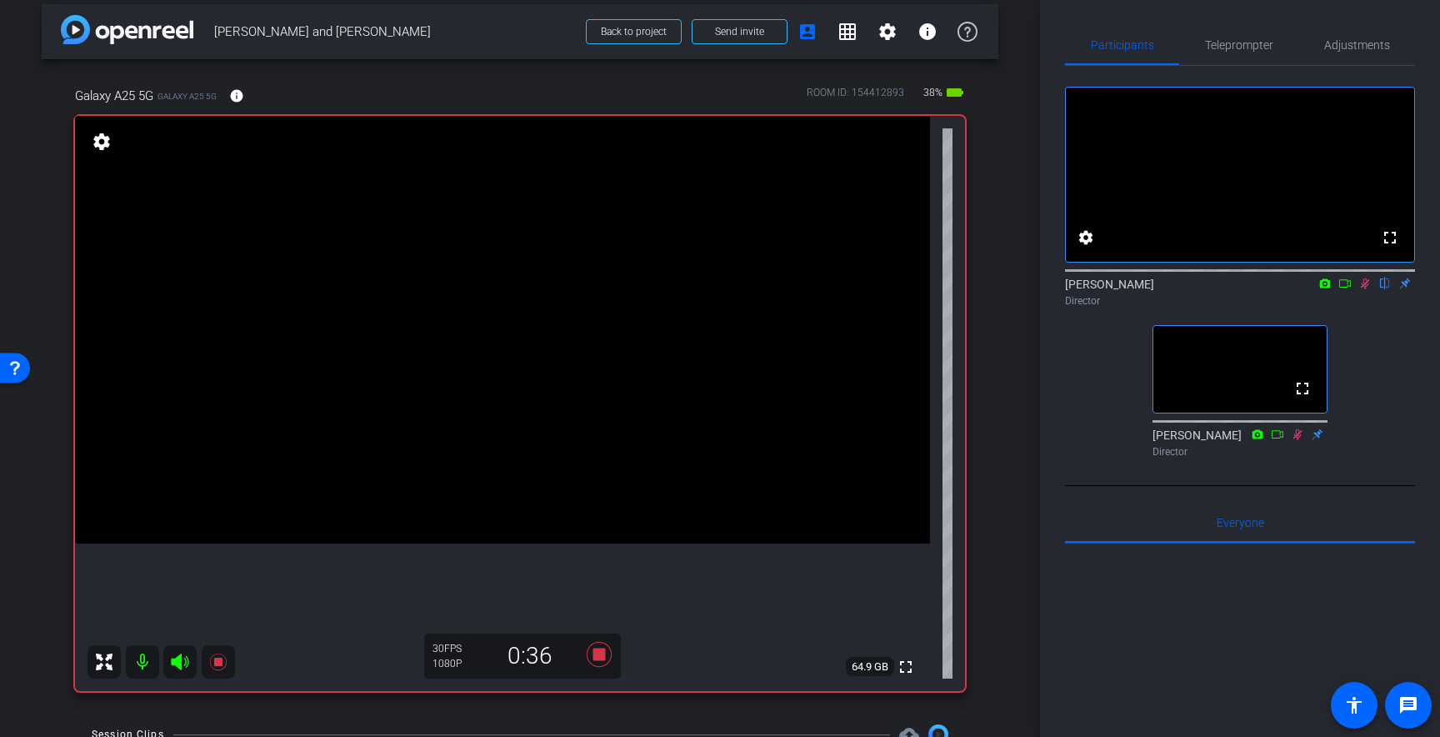
click at [1364, 289] on icon at bounding box center [1365, 283] width 9 height 11
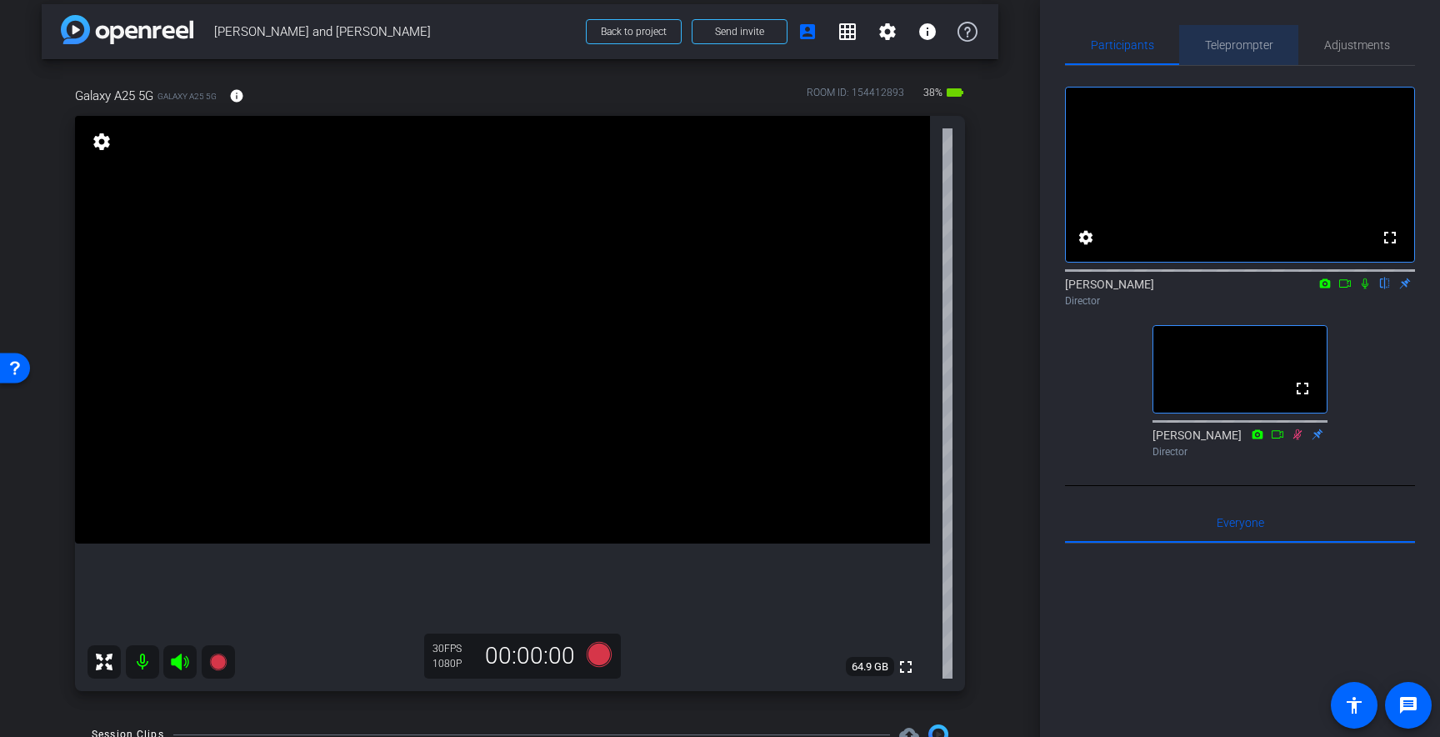
click at [1244, 40] on span "Teleprompter" at bounding box center [1239, 45] width 68 height 12
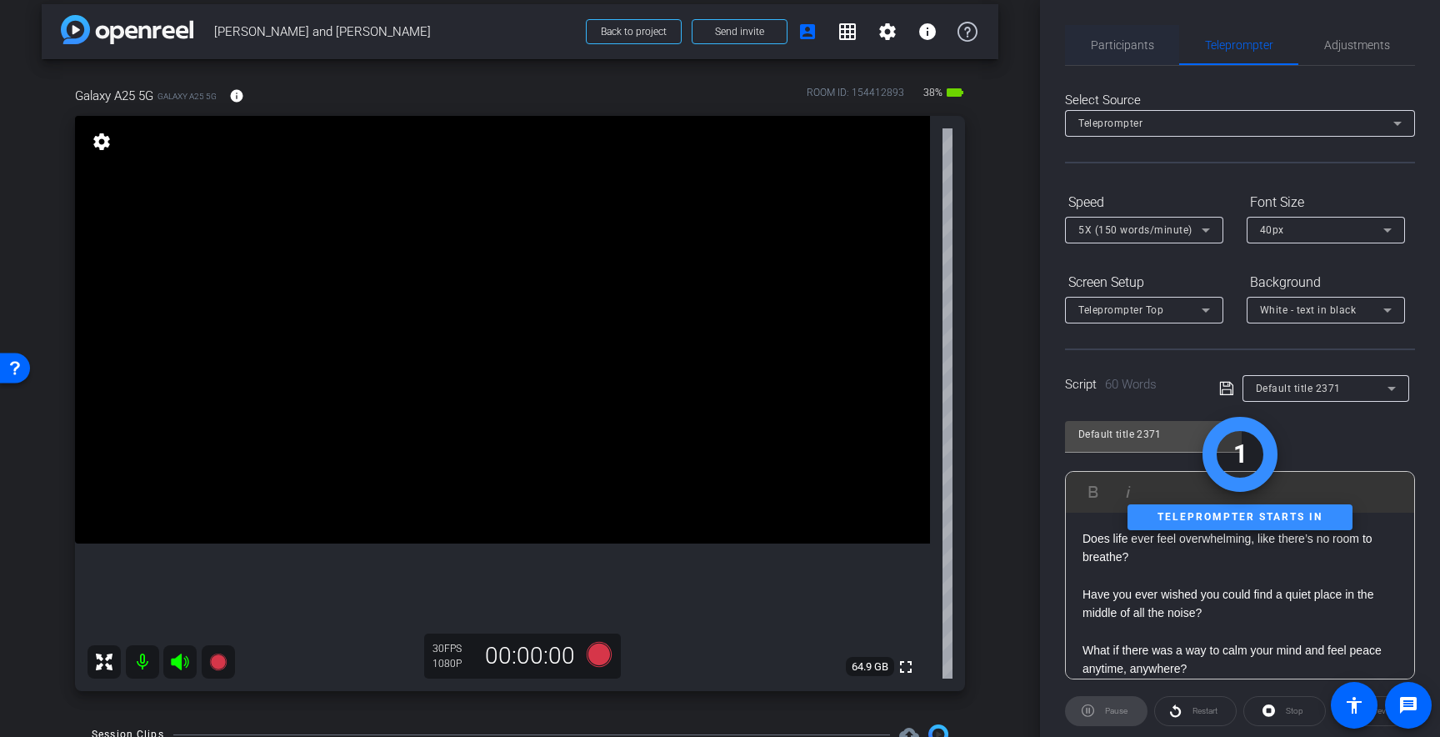
click at [1136, 42] on span "Participants" at bounding box center [1122, 45] width 63 height 12
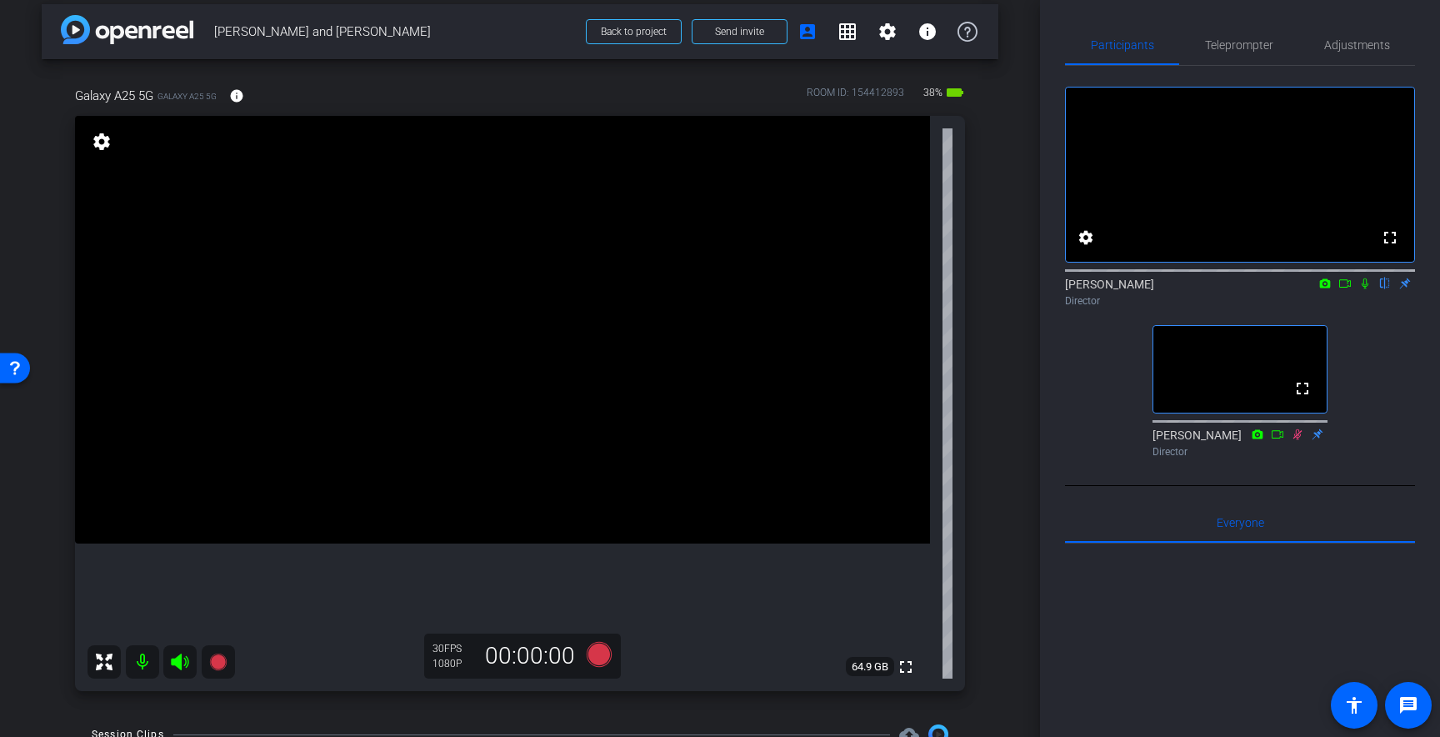
click at [1365, 289] on icon at bounding box center [1365, 284] width 13 height 12
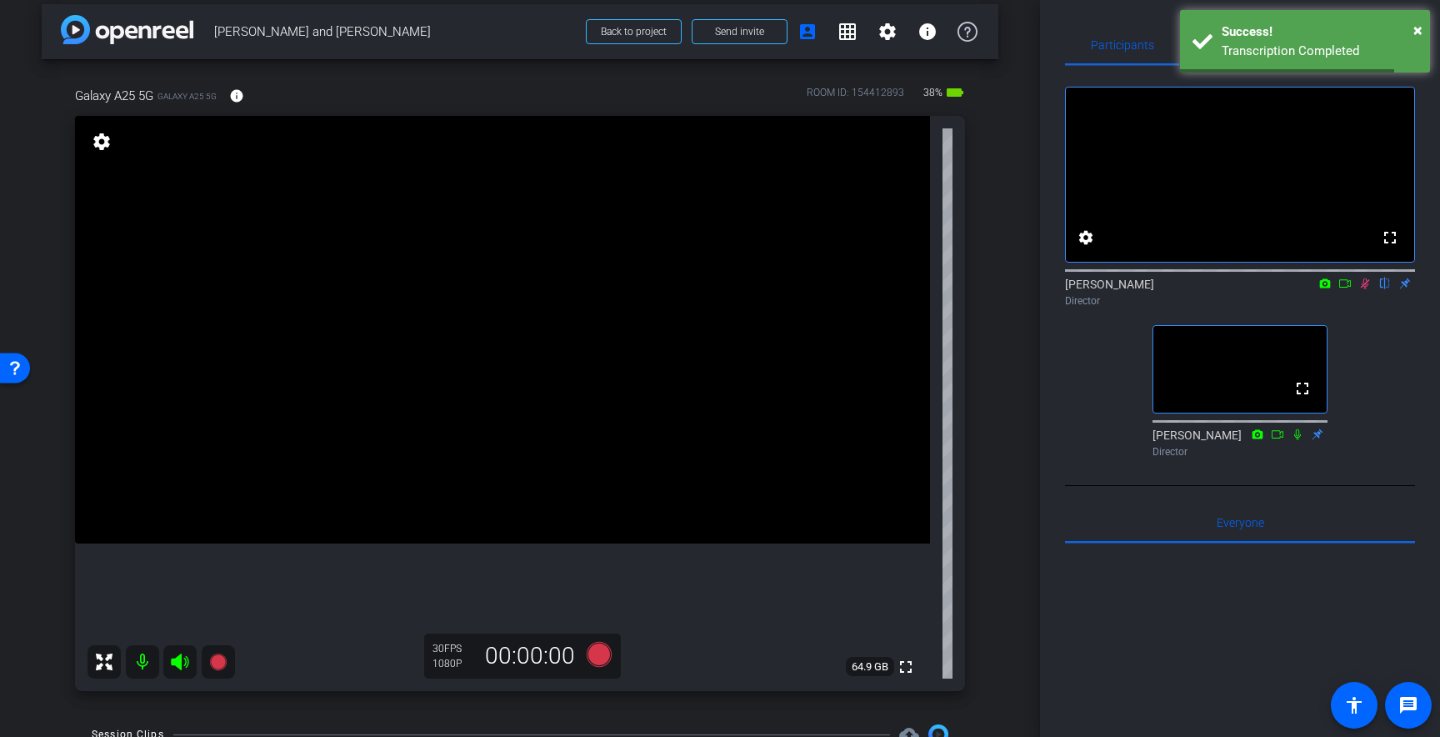
click at [1365, 289] on icon at bounding box center [1365, 283] width 9 height 11
click at [1364, 289] on icon at bounding box center [1365, 283] width 7 height 11
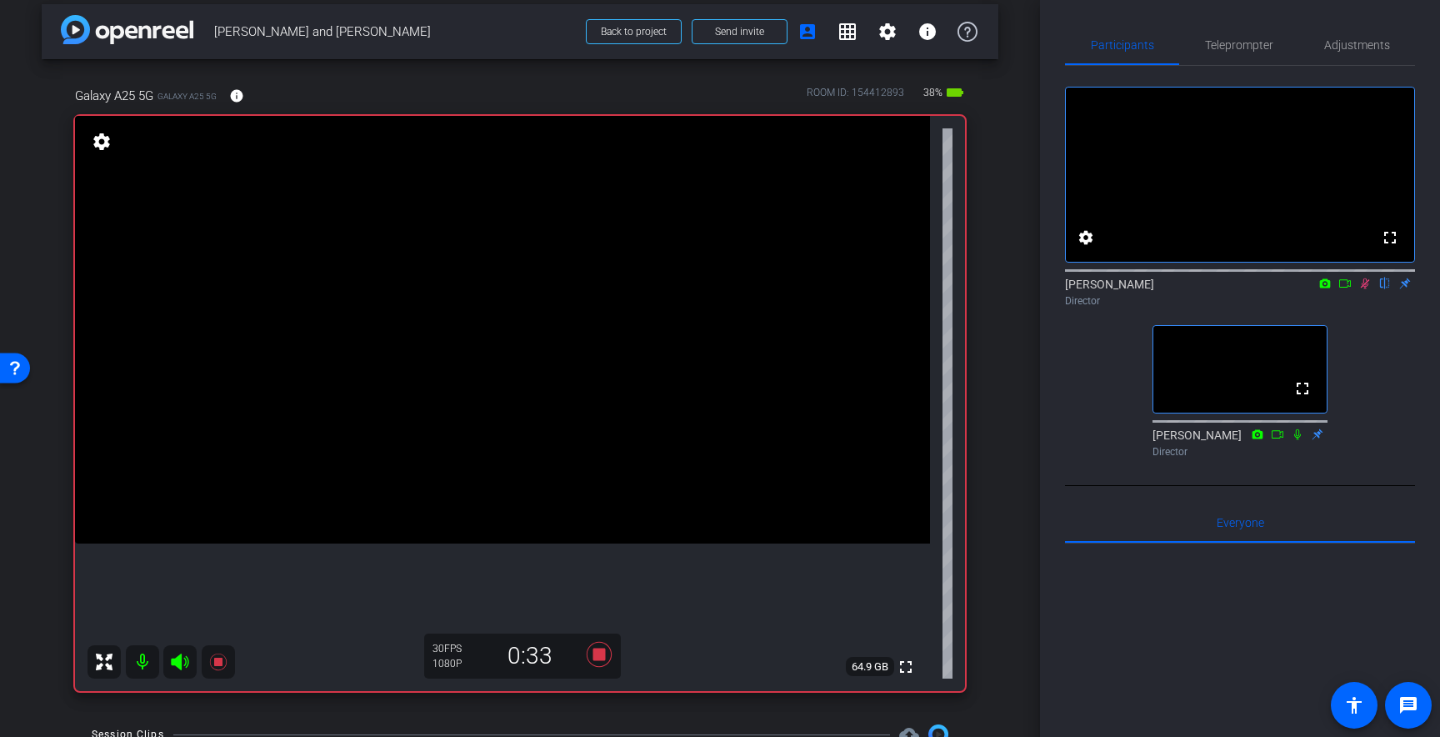
click at [1367, 289] on icon at bounding box center [1365, 284] width 13 height 12
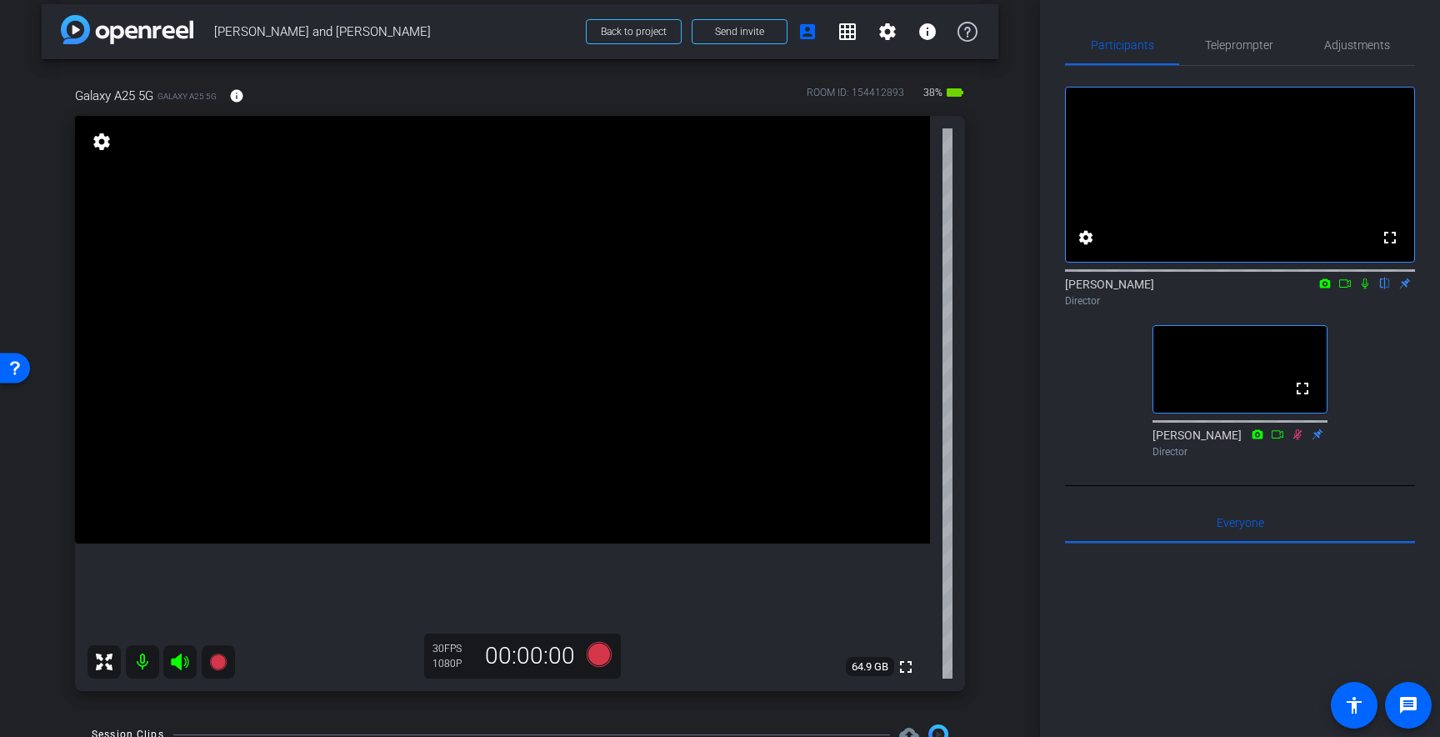
click at [1365, 289] on icon at bounding box center [1365, 284] width 13 height 12
click at [1244, 57] on span "Teleprompter" at bounding box center [1239, 45] width 68 height 40
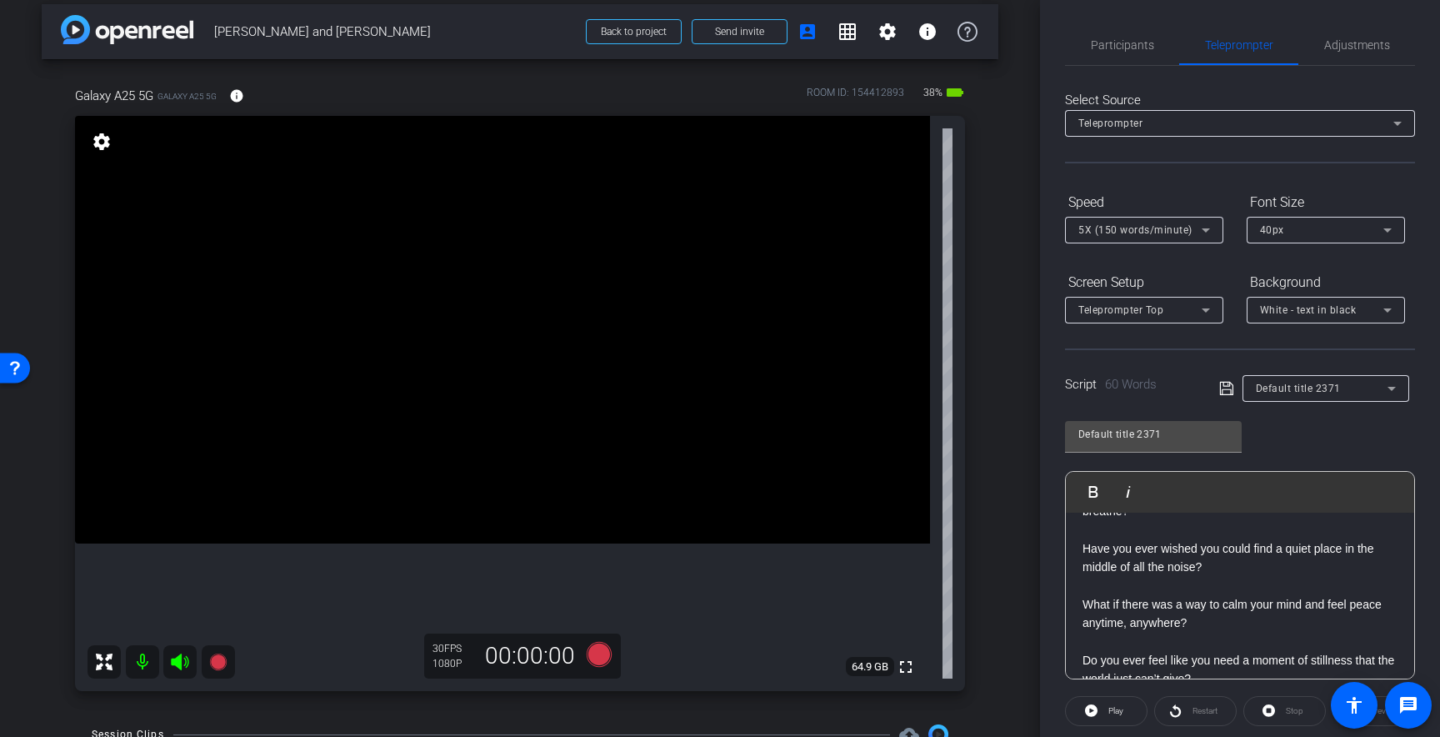
scroll to position [72, 0]
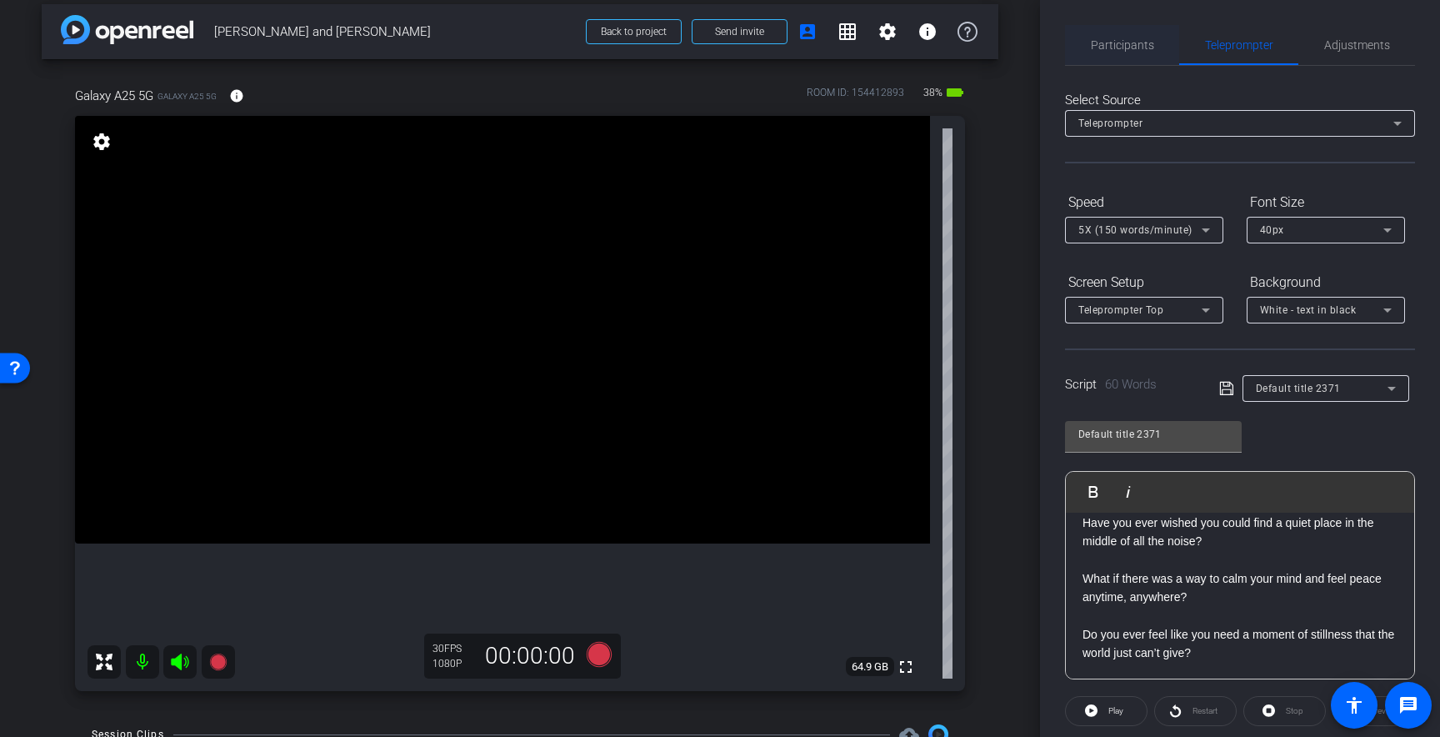
click at [1110, 45] on span "Participants" at bounding box center [1122, 45] width 63 height 12
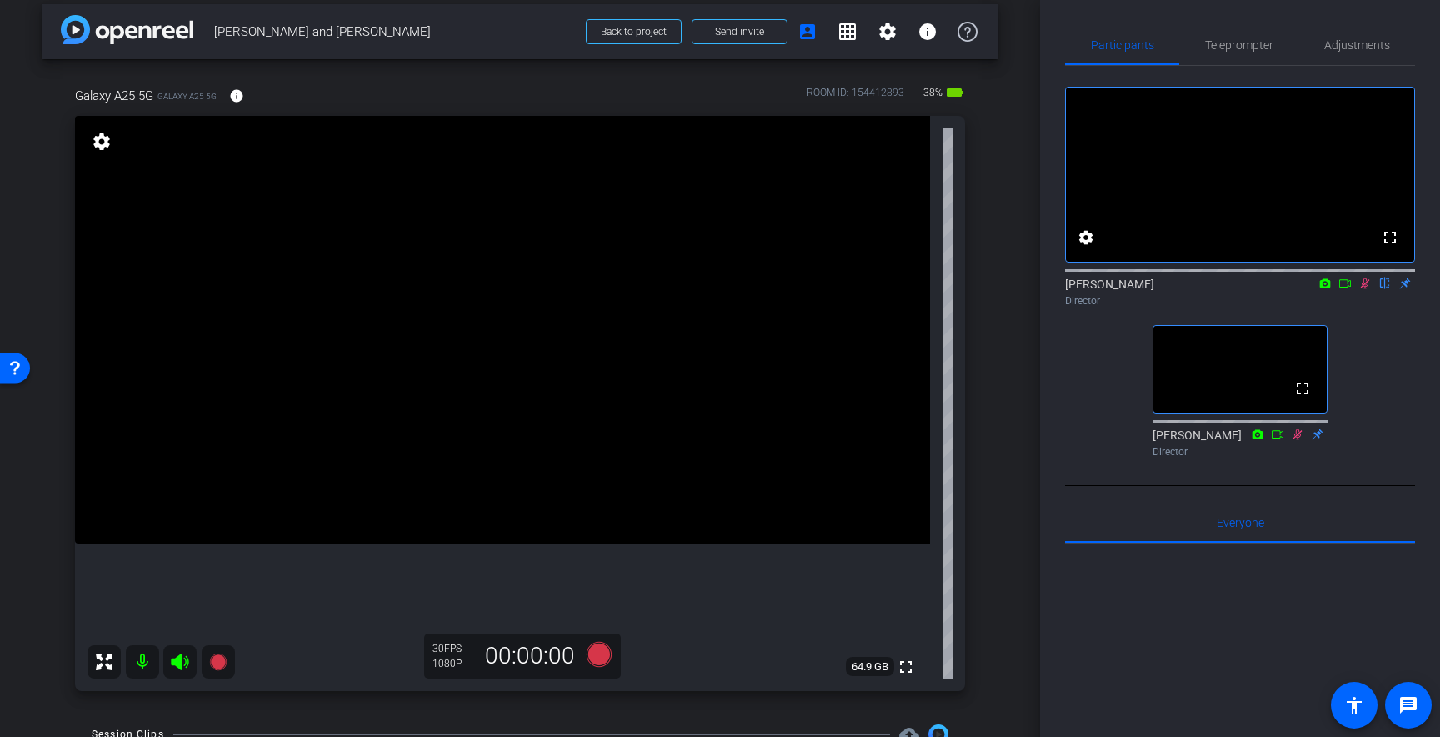
click at [1367, 289] on icon at bounding box center [1365, 283] width 9 height 11
click at [1365, 289] on icon at bounding box center [1365, 284] width 13 height 12
click at [1366, 289] on icon at bounding box center [1365, 283] width 9 height 11
click at [1367, 289] on icon at bounding box center [1365, 284] width 13 height 12
click at [1109, 43] on span "Participants" at bounding box center [1122, 45] width 63 height 12
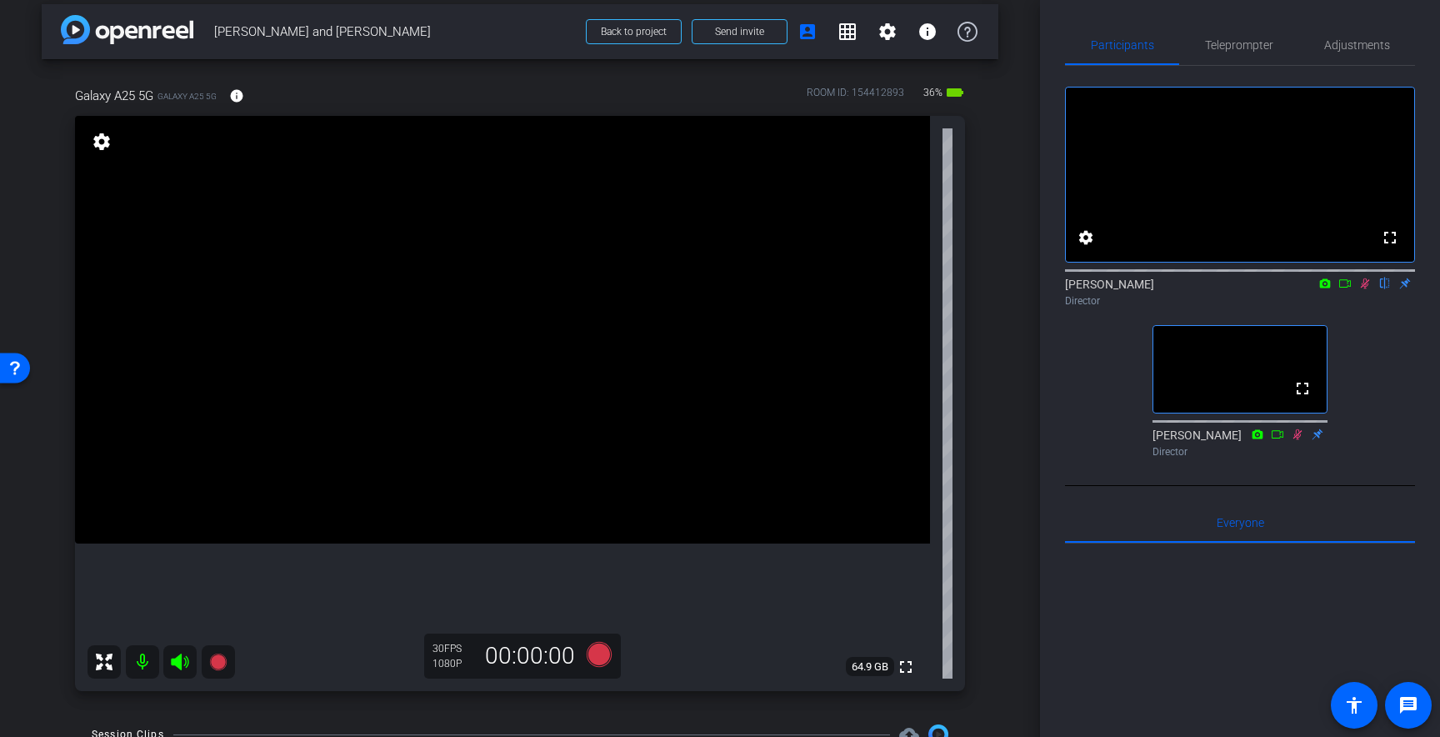
click at [1367, 289] on icon at bounding box center [1365, 284] width 13 height 12
click at [1231, 43] on span "Teleprompter" at bounding box center [1239, 45] width 68 height 12
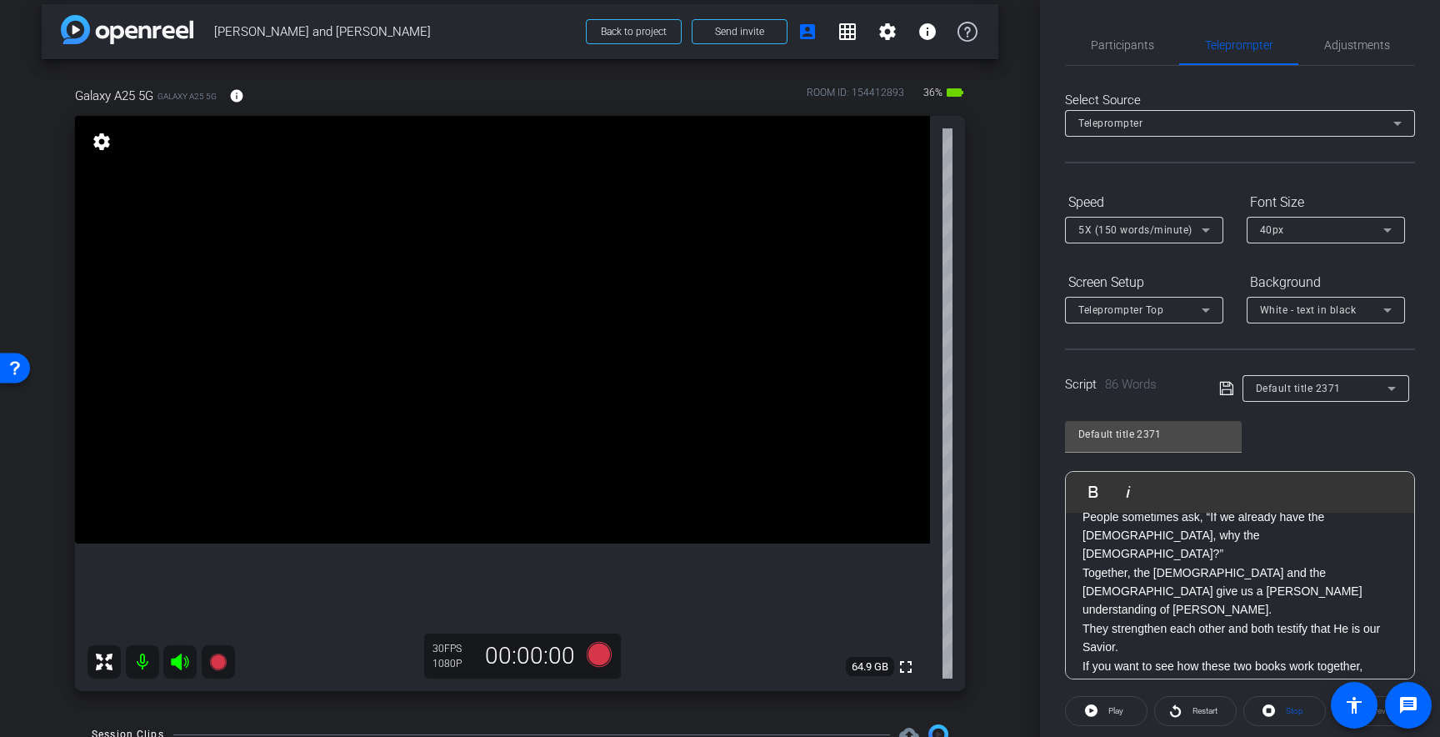
scroll to position [0, 0]
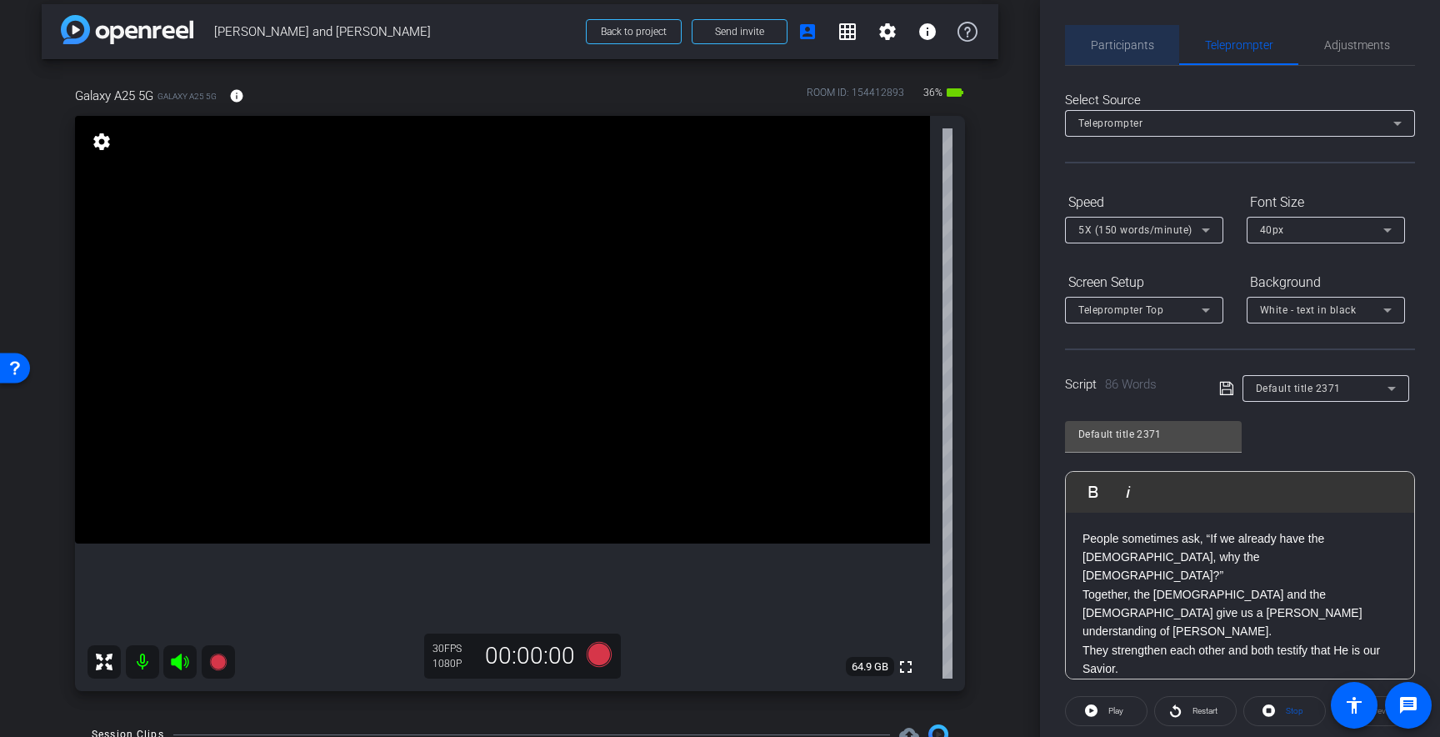
click at [1119, 33] on span "Participants" at bounding box center [1122, 45] width 63 height 40
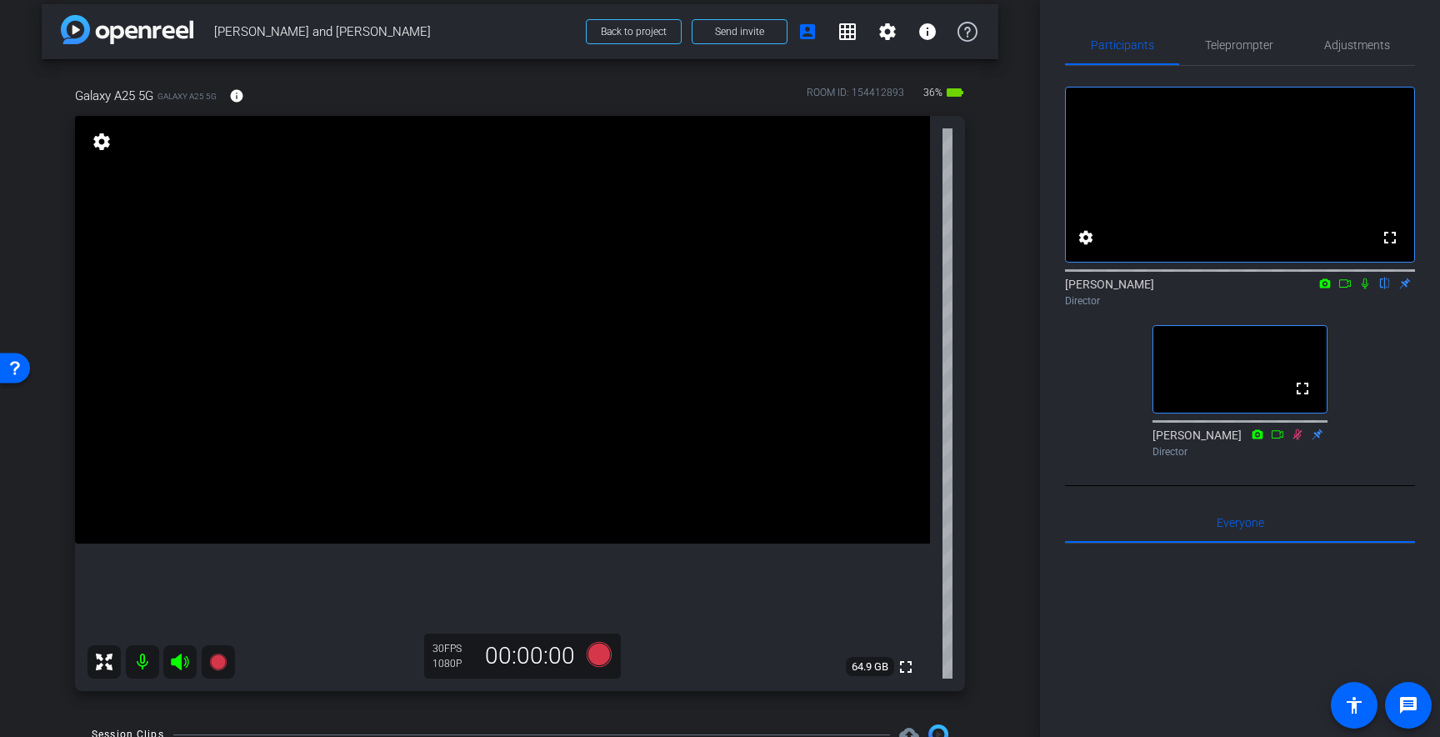
click at [1367, 289] on icon at bounding box center [1365, 284] width 13 height 12
click at [1369, 289] on icon at bounding box center [1365, 284] width 13 height 12
click at [1250, 51] on span "Teleprompter" at bounding box center [1239, 45] width 68 height 12
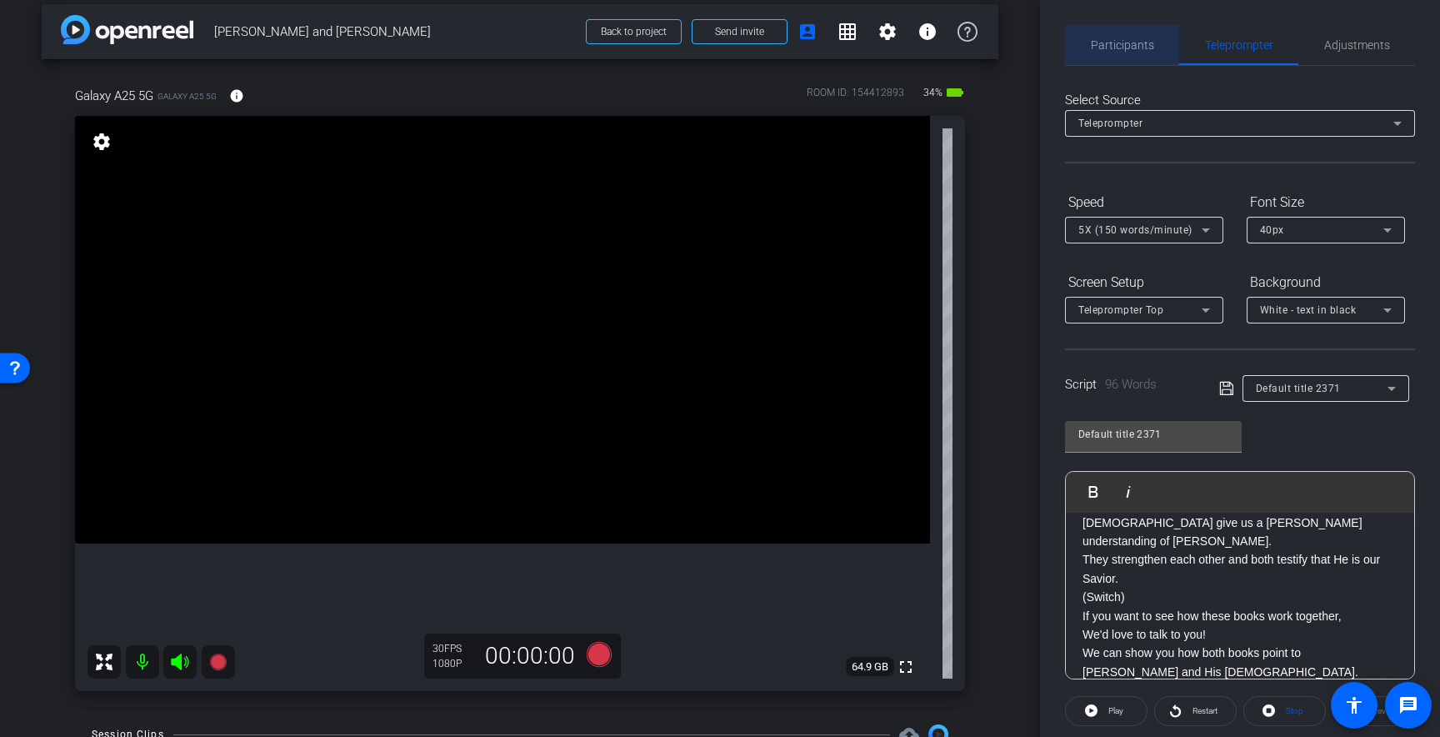
click at [1115, 58] on span "Participants" at bounding box center [1122, 45] width 63 height 40
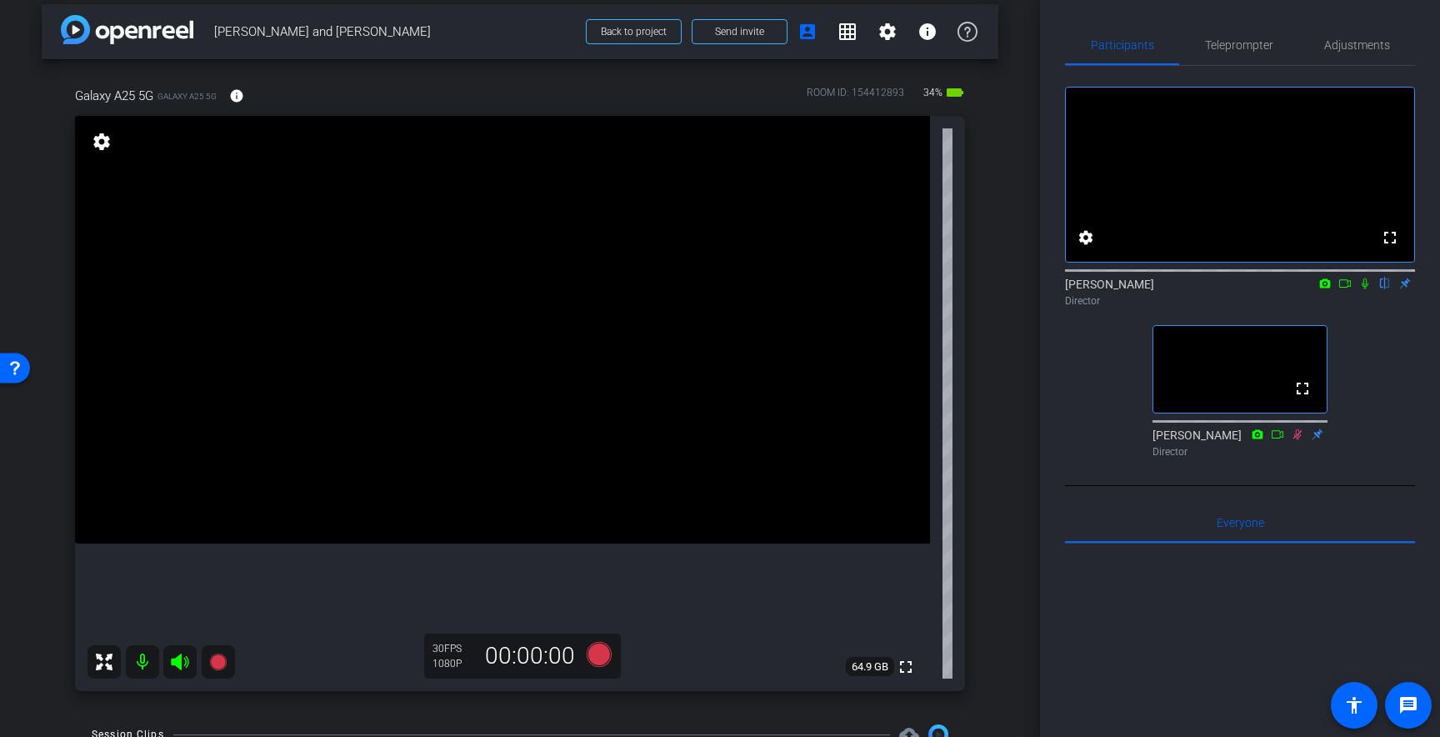
click at [1368, 289] on icon at bounding box center [1365, 284] width 13 height 12
click at [1369, 289] on icon at bounding box center [1365, 283] width 9 height 11
click at [1218, 45] on span "Teleprompter" at bounding box center [1239, 45] width 68 height 12
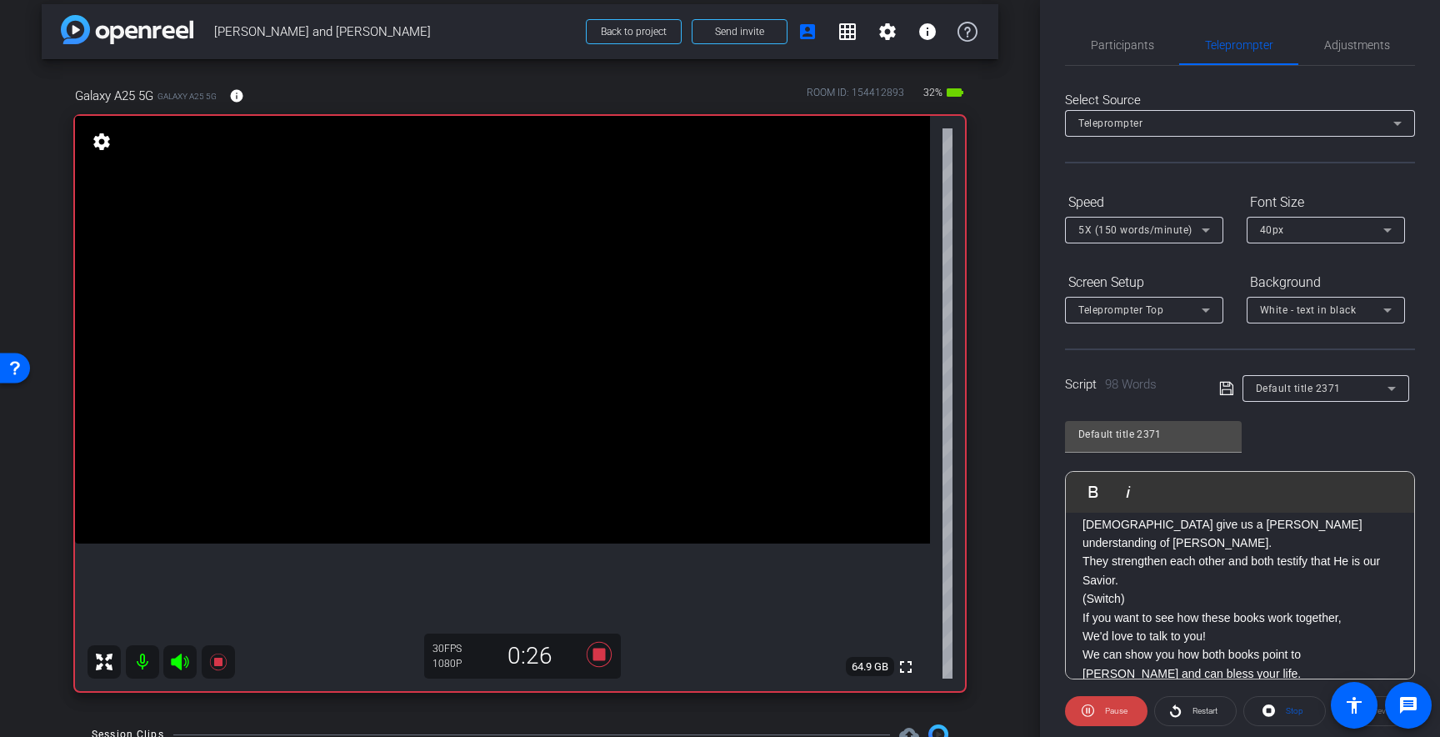
scroll to position [165, 0]
click at [1123, 53] on span "Participants" at bounding box center [1122, 45] width 63 height 40
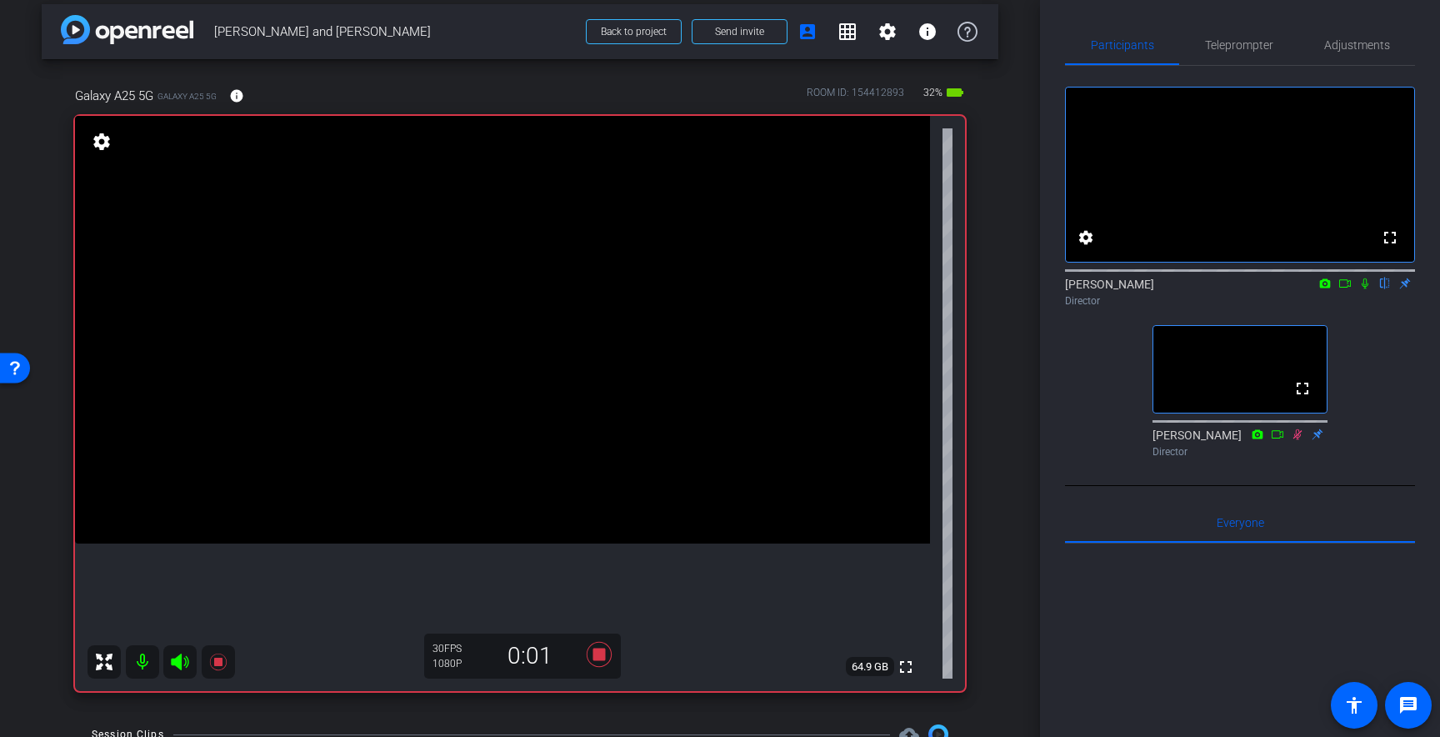
click at [1366, 289] on icon at bounding box center [1365, 283] width 7 height 11
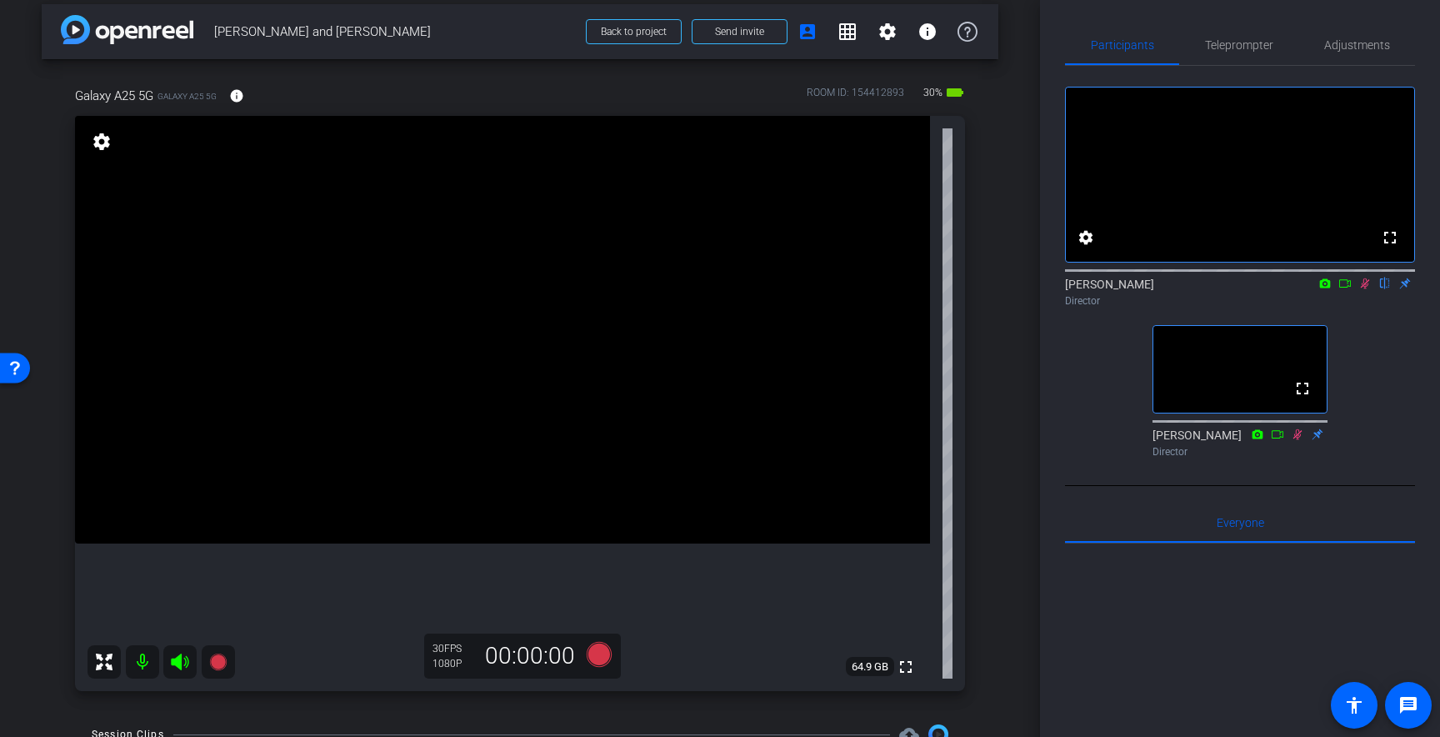
click at [1369, 289] on icon at bounding box center [1365, 283] width 9 height 11
click at [1244, 46] on span "Teleprompter" at bounding box center [1239, 45] width 68 height 12
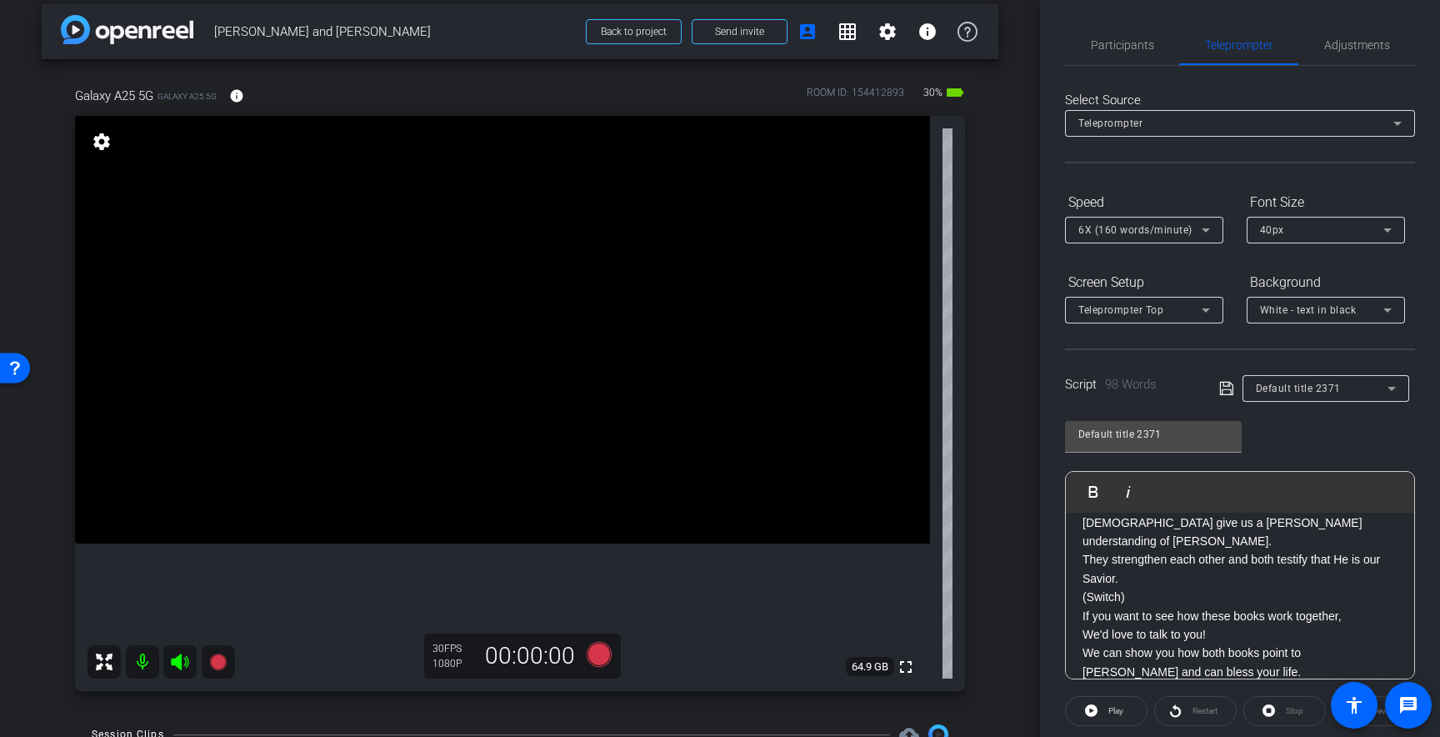
scroll to position [0, 0]
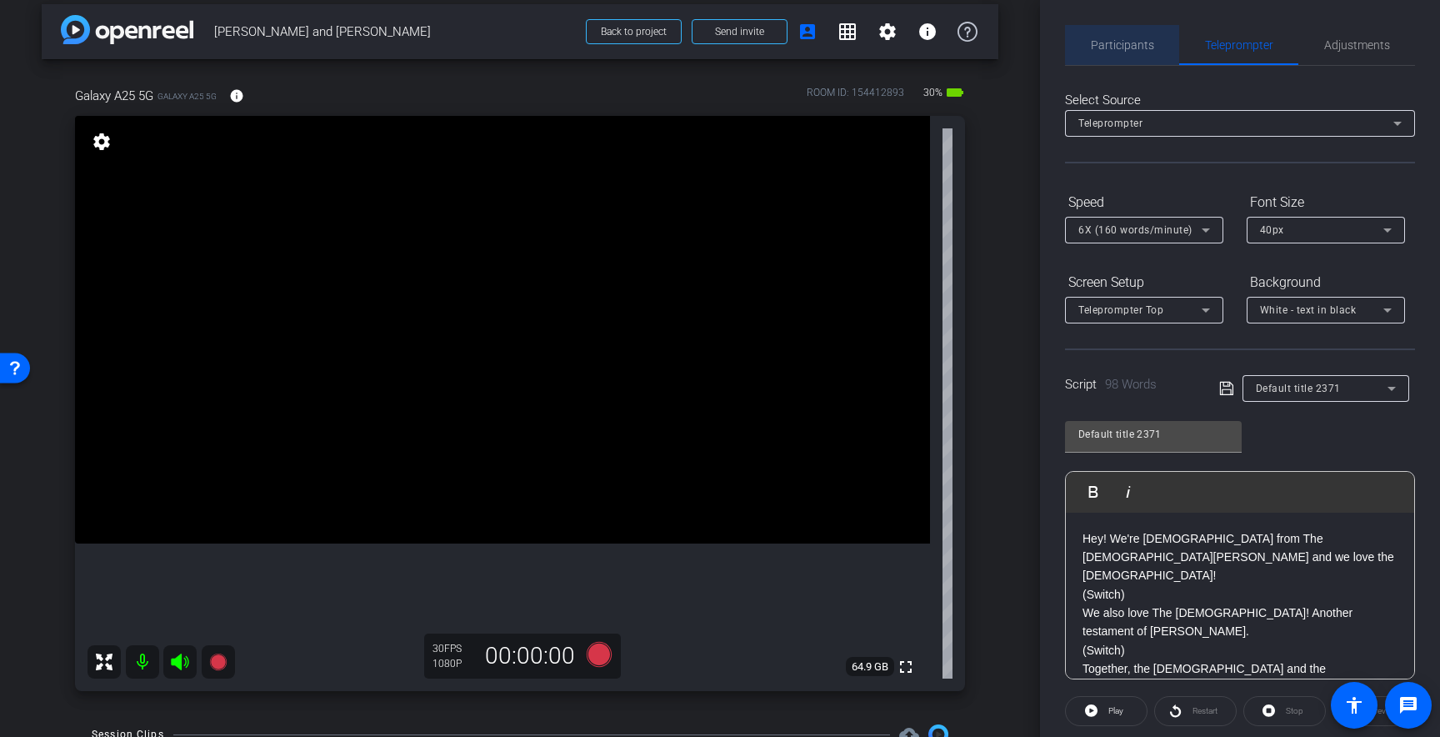
click at [1169, 41] on div "Participants" at bounding box center [1122, 45] width 114 height 40
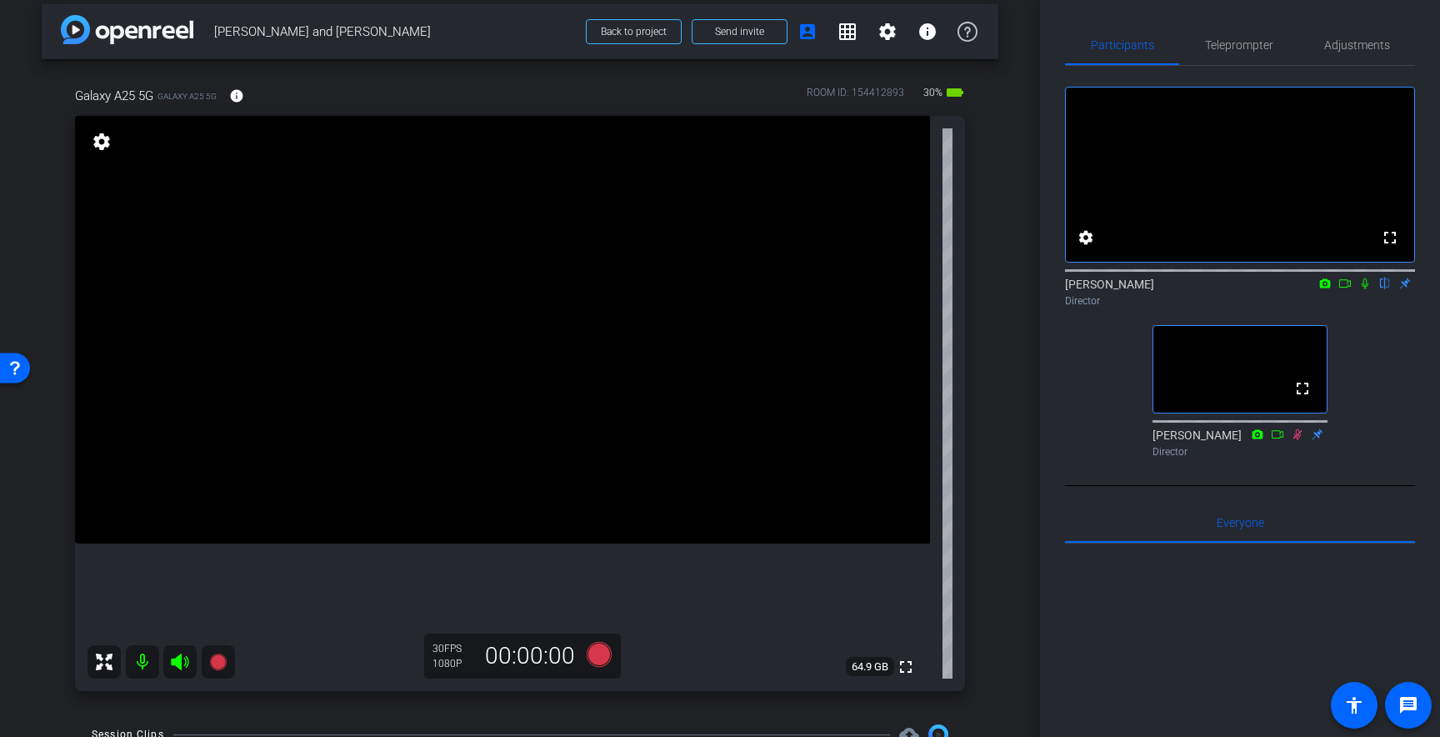
click at [511, 44] on span "[PERSON_NAME] and [PERSON_NAME]" at bounding box center [395, 31] width 362 height 33
